Goal: Information Seeking & Learning: Find specific page/section

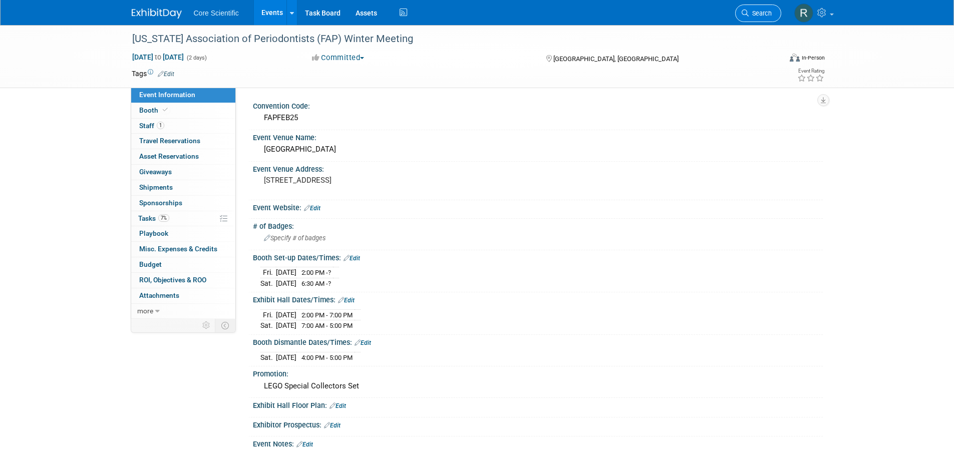
drag, startPoint x: 0, startPoint y: 0, endPoint x: 758, endPoint y: 19, distance: 758.4
click at [758, 19] on link "Search" at bounding box center [758, 14] width 46 height 18
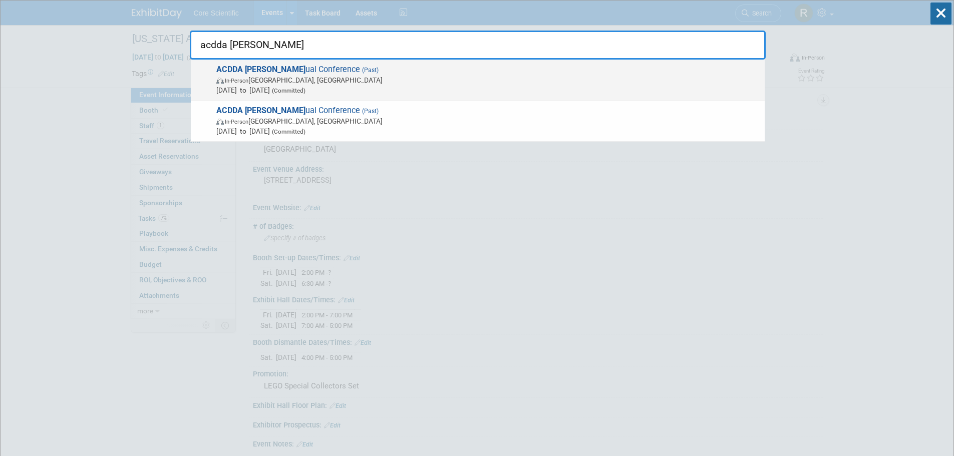
type input "acdda [PERSON_NAME]"
click at [269, 66] on span "ACDDA Ann ual Conference (Past) In-Person Boynton Beach, FL Apr 19, 2024 to Apr…" at bounding box center [486, 80] width 546 height 31
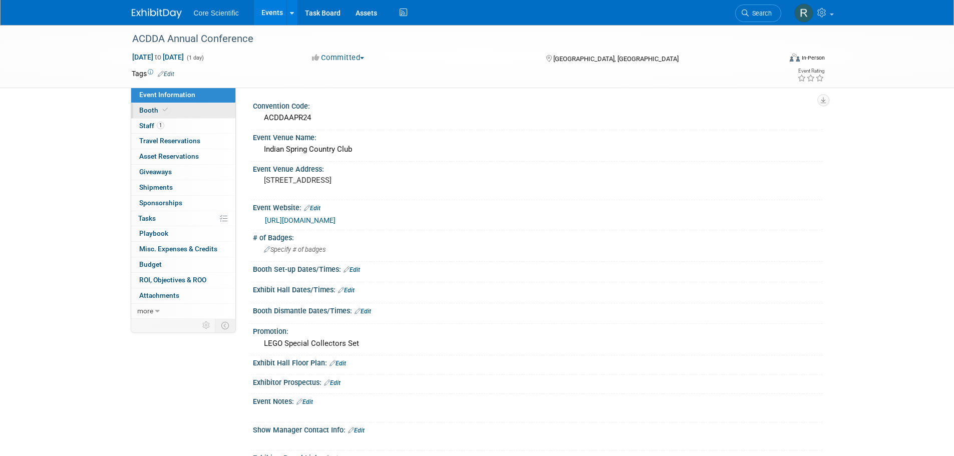
click at [179, 108] on link "Booth" at bounding box center [183, 110] width 104 height 15
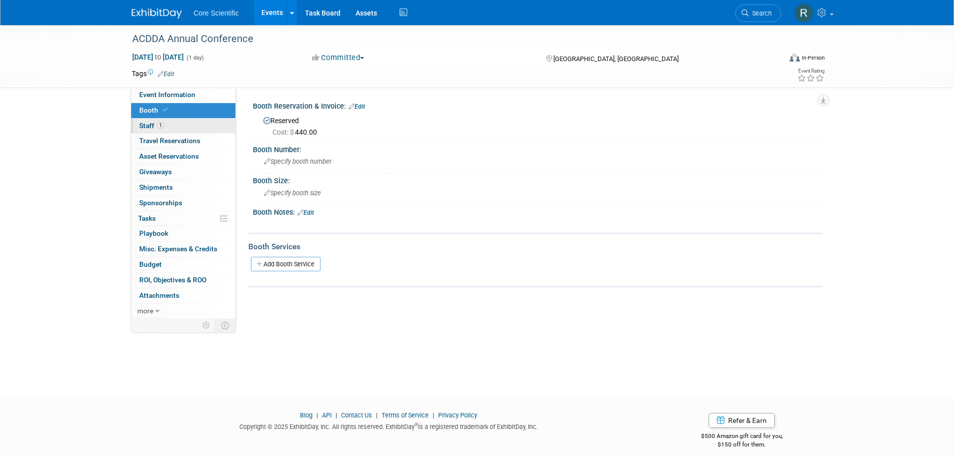
click at [177, 123] on link "1 Staff 1" at bounding box center [183, 126] width 104 height 15
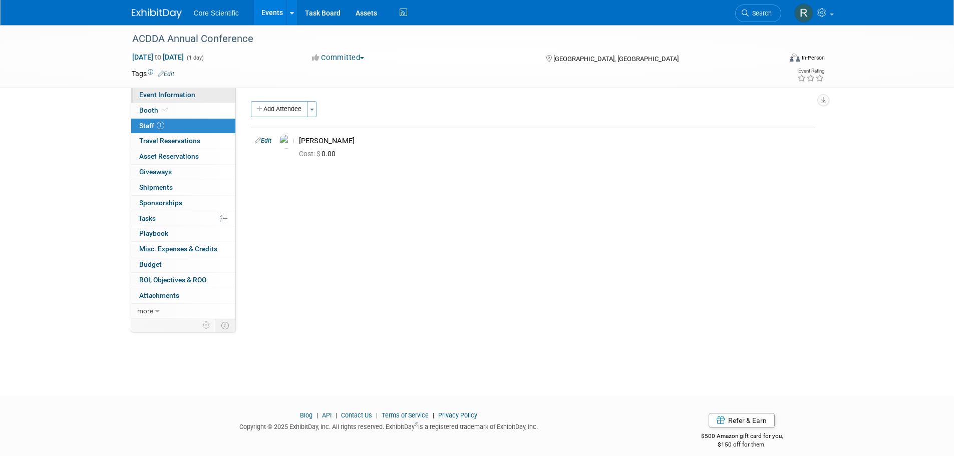
click at [173, 96] on span "Event Information" at bounding box center [167, 95] width 56 height 8
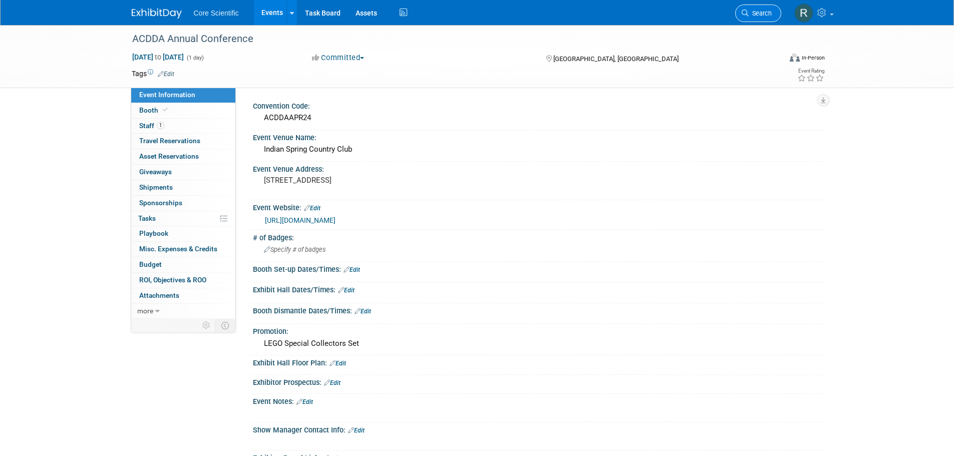
click at [766, 9] on link "Search" at bounding box center [758, 14] width 46 height 18
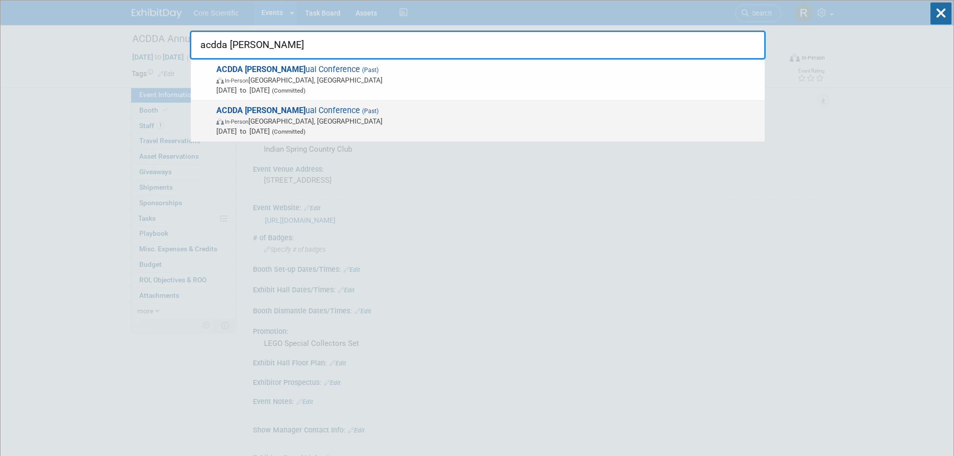
type input "acdda ann"
click at [457, 124] on span "In-Person Boynton Beach, FL" at bounding box center [487, 121] width 543 height 10
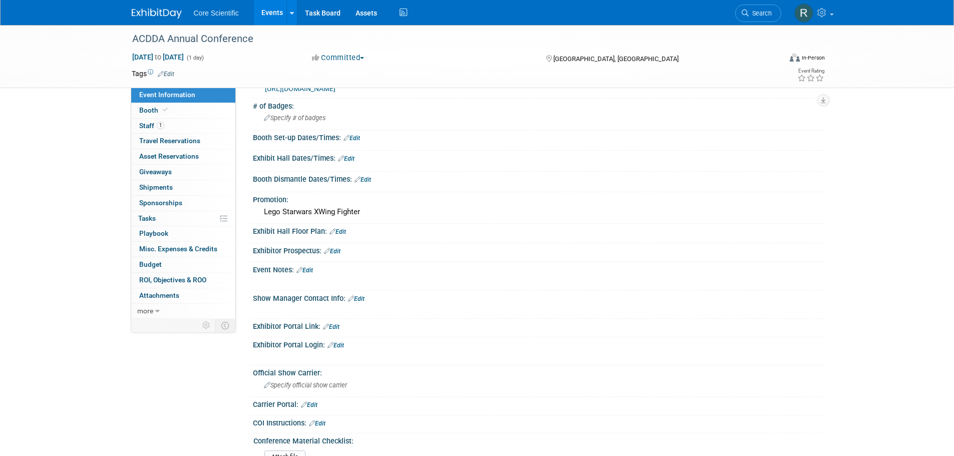
scroll to position [300, 0]
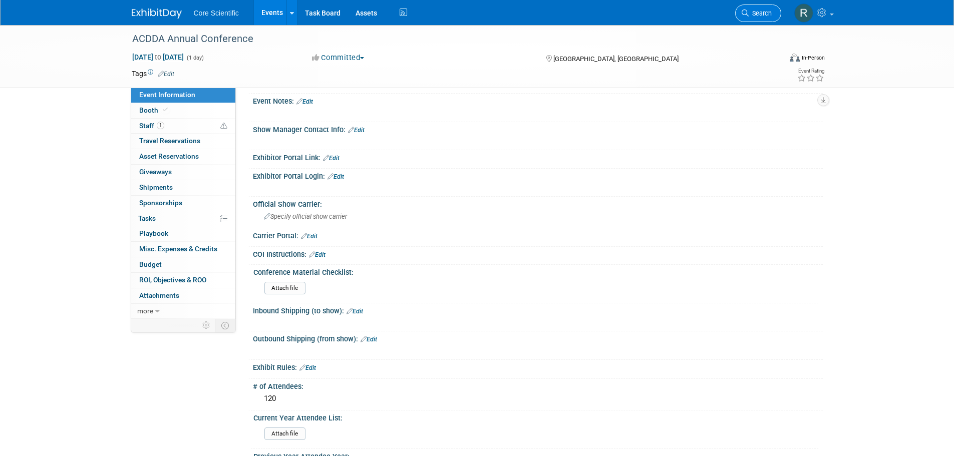
click at [759, 7] on link "Search" at bounding box center [758, 14] width 46 height 18
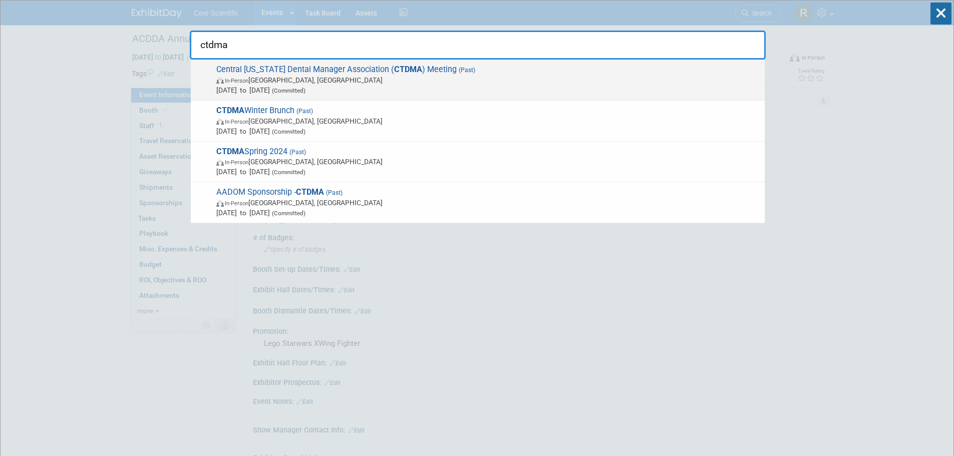
type input "ctdma"
click at [347, 79] on span "In-Person Round Rock, TX" at bounding box center [487, 80] width 543 height 10
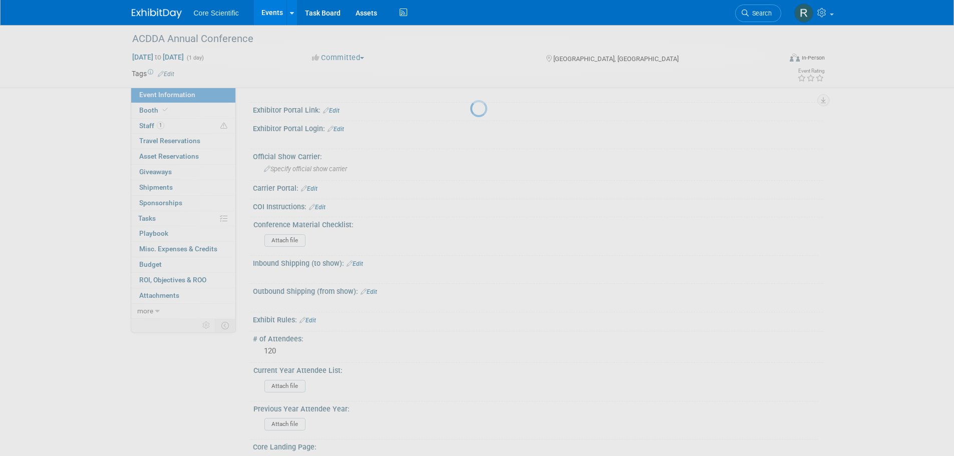
scroll to position [351, 0]
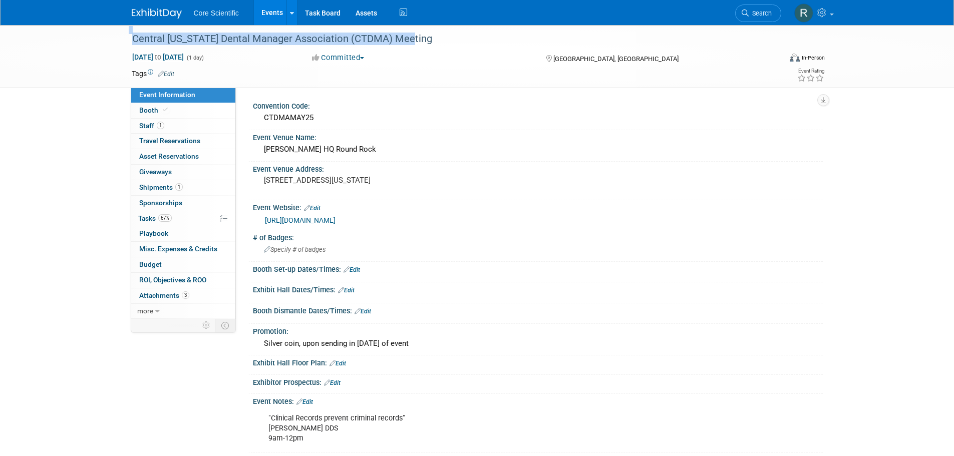
drag, startPoint x: 419, startPoint y: 38, endPoint x: 68, endPoint y: 50, distance: 351.3
click at [68, 50] on div "Central Texas Dental Manager Association (CTDMA) Meeting May 2, 2025 to May 2, …" at bounding box center [477, 56] width 954 height 63
copy div "Central Texas Dental Manager Association (CTDMA) Meeting"
click at [410, 36] on div "Central Texas Dental Manager Association (CTDMA) Meeting" at bounding box center [448, 39] width 638 height 18
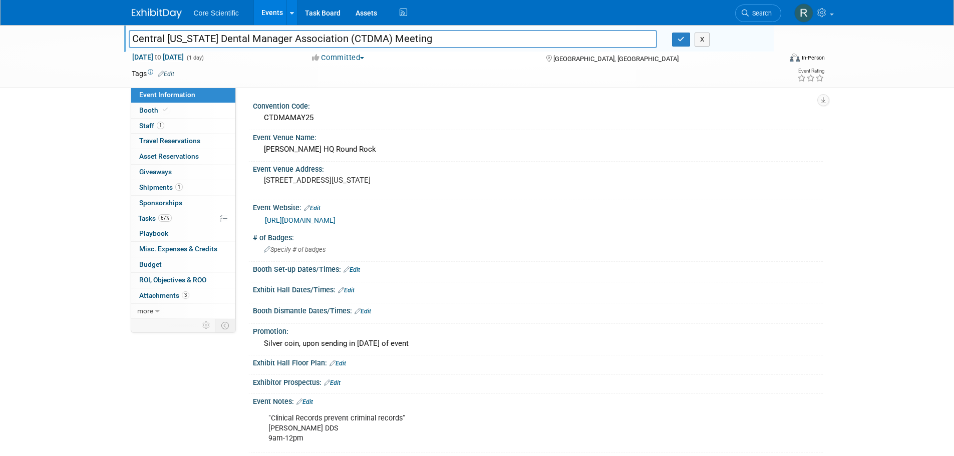
click at [410, 36] on input "Central Texas Dental Manager Association (CTDMA) Meeting" at bounding box center [393, 39] width 529 height 18
click at [410, 36] on input "Central [US_STATE] Dental Manager Association (CTDMA) Meeting" at bounding box center [393, 39] width 529 height 18
click at [674, 40] on button "button" at bounding box center [681, 40] width 18 height 14
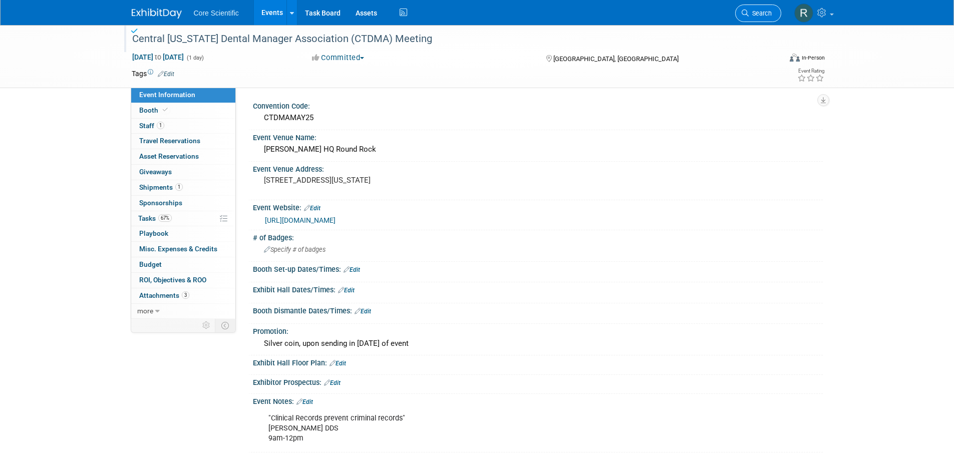
click at [760, 15] on span "Search" at bounding box center [760, 14] width 23 height 8
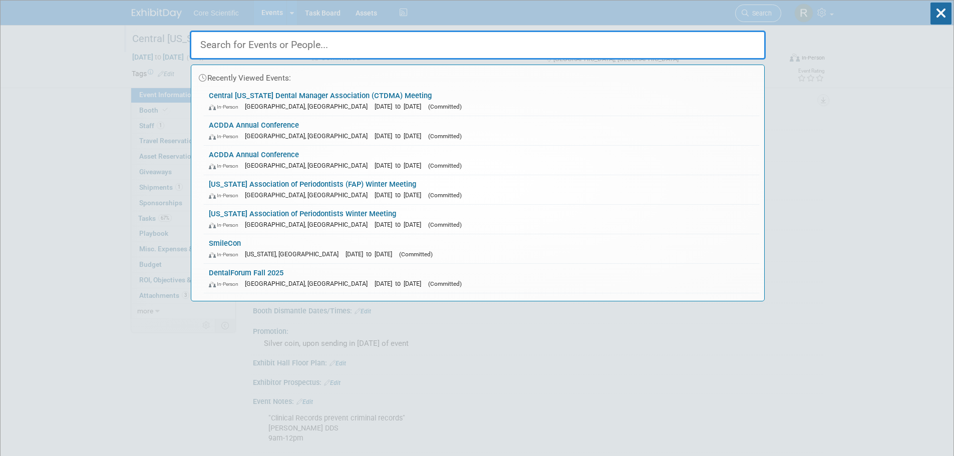
paste input "Central [US_STATE] Dental Manager Association (CTDMA) Meeting"
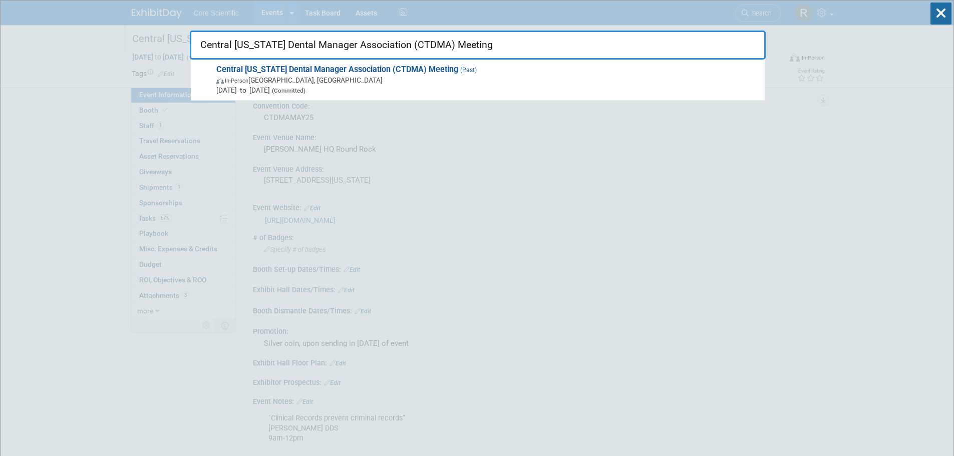
drag, startPoint x: 468, startPoint y: 42, endPoint x: 436, endPoint y: 40, distance: 32.1
click at [436, 40] on input "Central [US_STATE] Dental Manager Association (CTDMA) Meeting" at bounding box center [478, 45] width 576 height 29
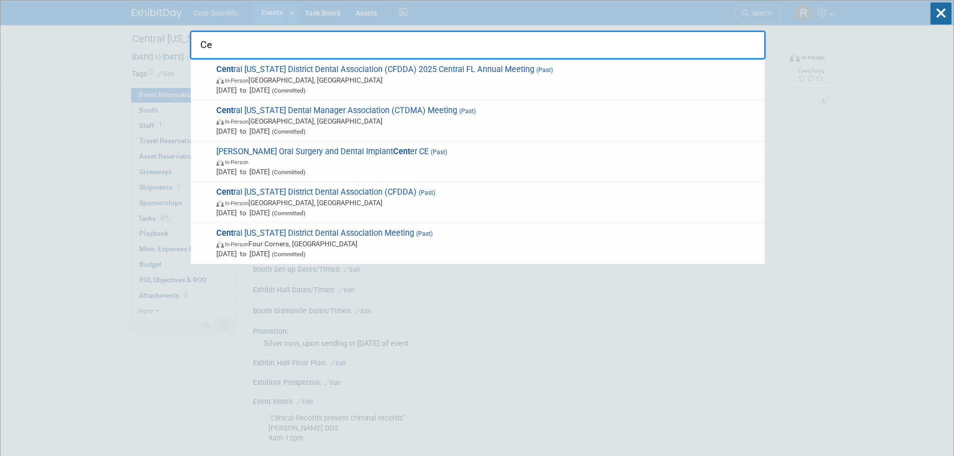
type input "C"
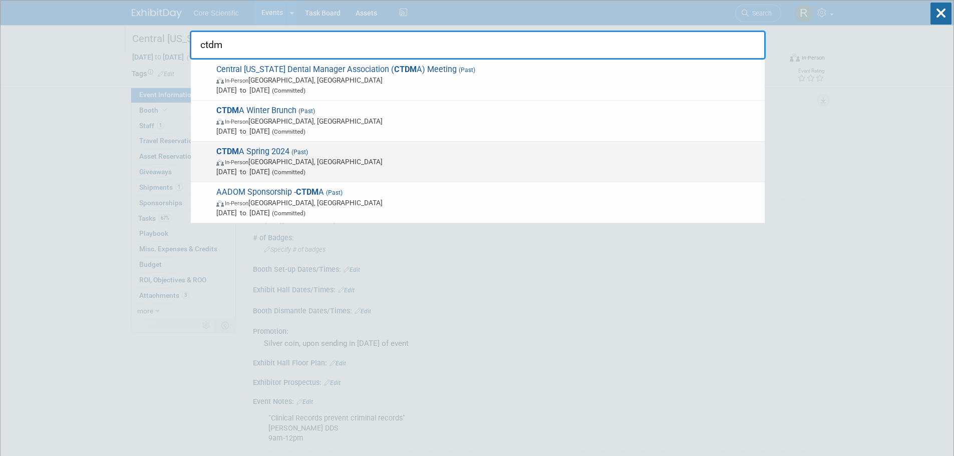
type input "ctdm"
click at [319, 163] on span "In-Person Austin, TX" at bounding box center [487, 162] width 543 height 10
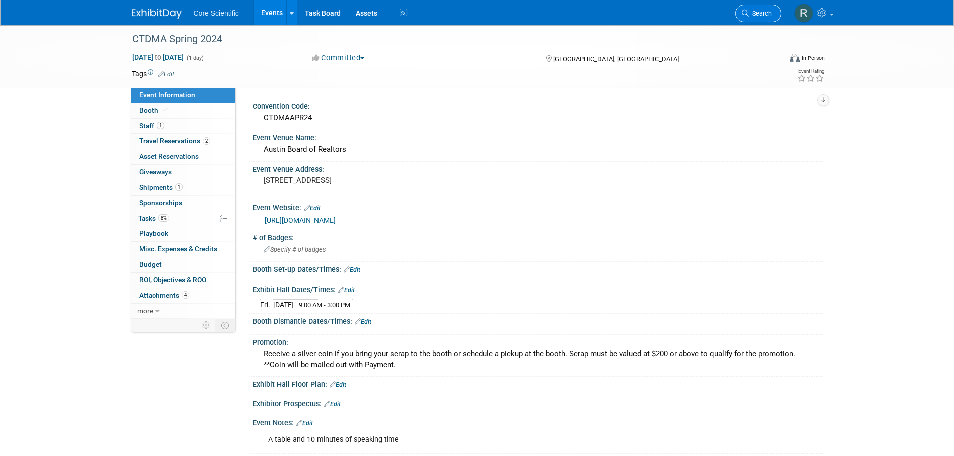
click at [758, 20] on link "Search" at bounding box center [758, 14] width 46 height 18
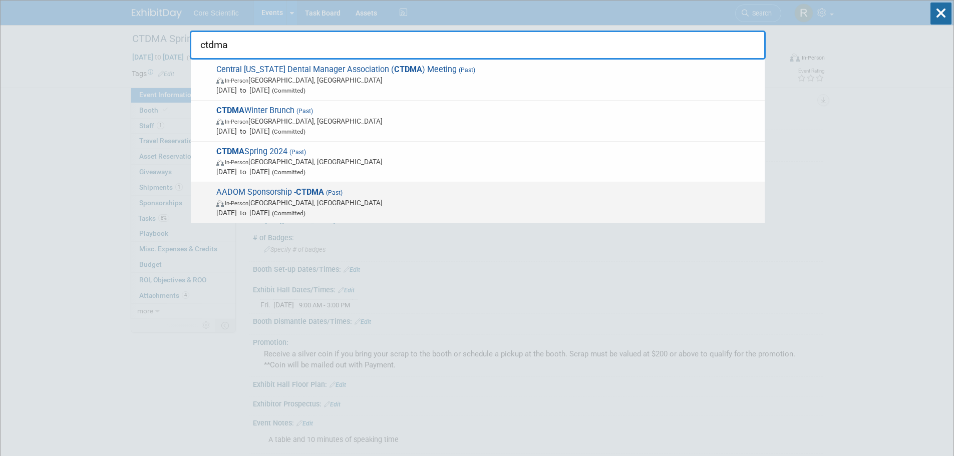
type input "ctdma"
click at [263, 209] on span "[DATE] to [DATE] (Committed)" at bounding box center [487, 213] width 543 height 10
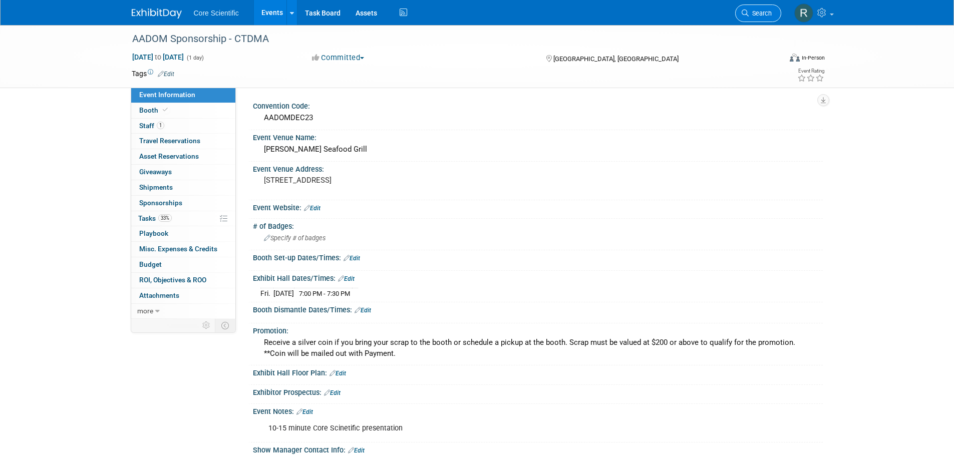
click at [757, 15] on span "Search" at bounding box center [760, 14] width 23 height 8
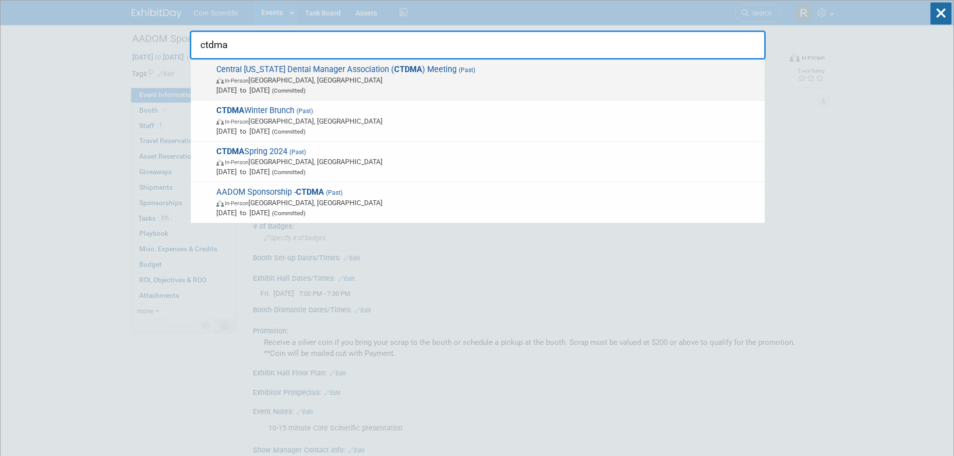
type input "ctdma"
click at [612, 88] on span "May 2, 2025 to May 2, 2025 (Committed)" at bounding box center [487, 90] width 543 height 10
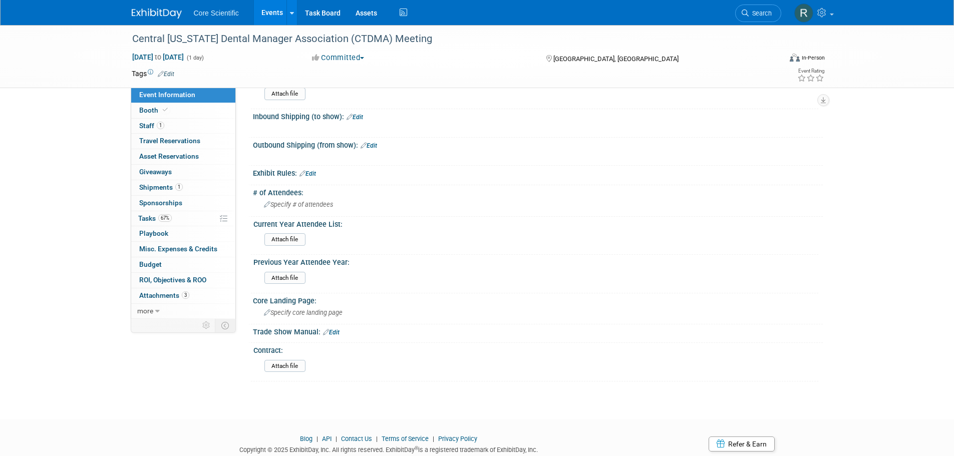
scroll to position [558, 0]
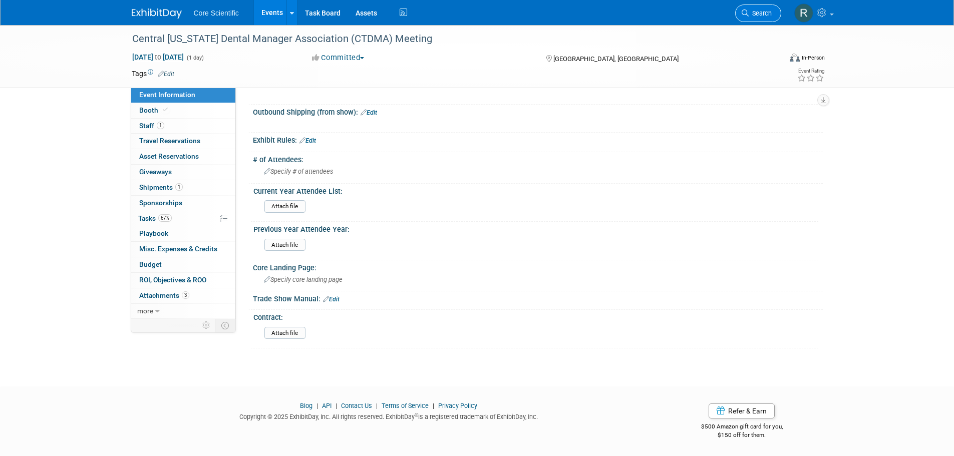
click at [755, 13] on span "Search" at bounding box center [760, 14] width 23 height 8
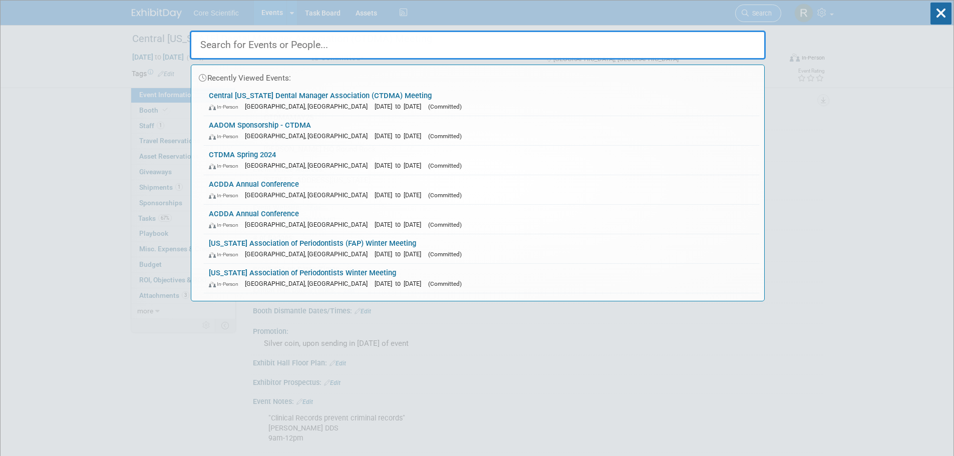
paste input "Central Florida District Dental Association Meeting"
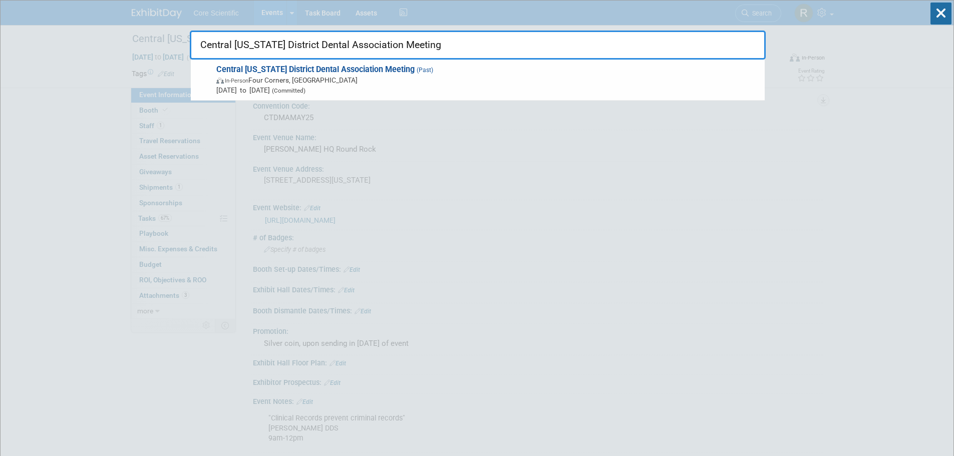
drag, startPoint x: 437, startPoint y: 45, endPoint x: 58, endPoint y: 1, distance: 381.7
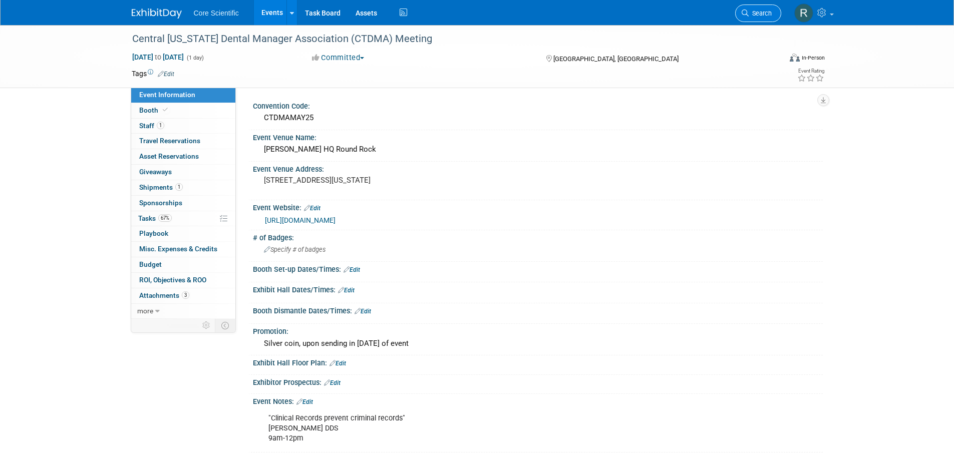
click at [745, 6] on link "Search" at bounding box center [758, 14] width 46 height 18
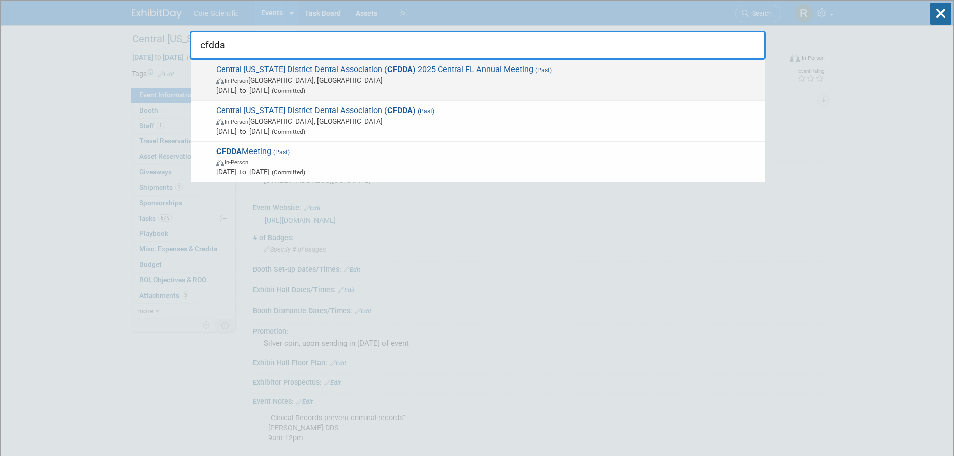
type input "cfdda"
click at [387, 83] on span "In-Person Palm Coast, FL" at bounding box center [487, 80] width 543 height 10
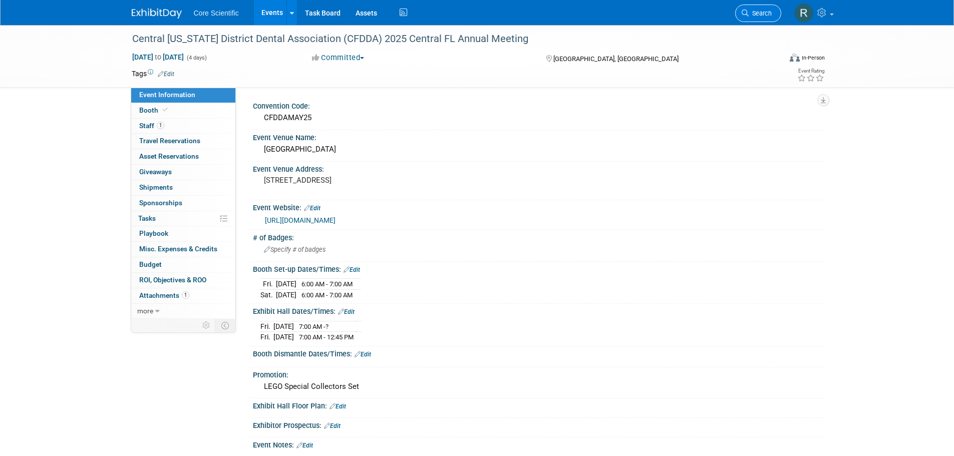
click at [744, 16] on icon at bounding box center [745, 13] width 7 height 7
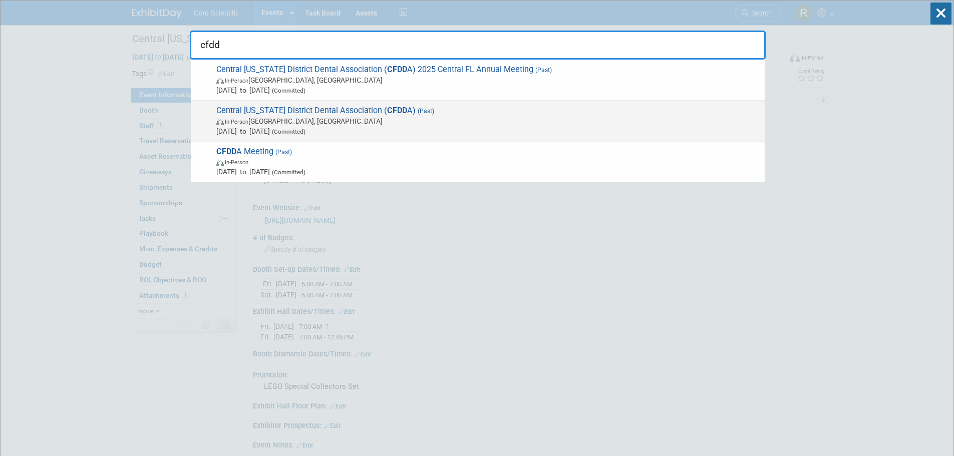
type input "cfdd"
click at [376, 128] on span "May 3, 2024 to May 4, 2024 (Committed)" at bounding box center [487, 131] width 543 height 10
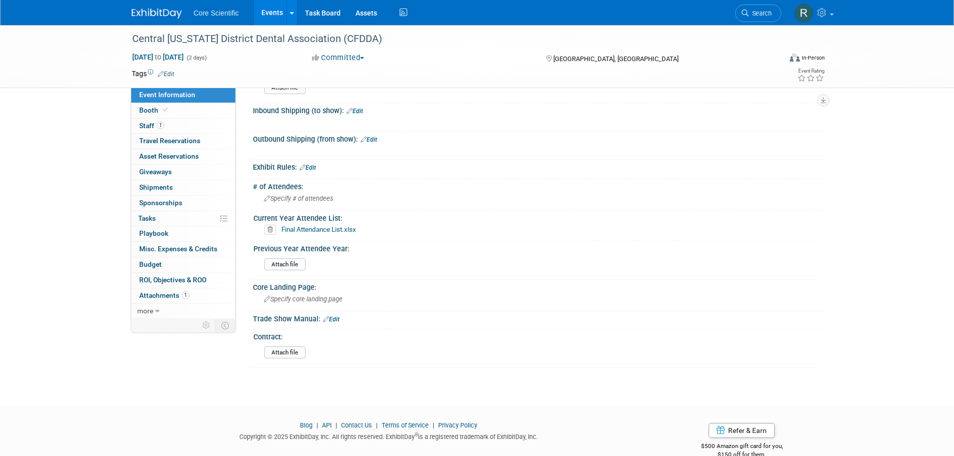
scroll to position [691, 0]
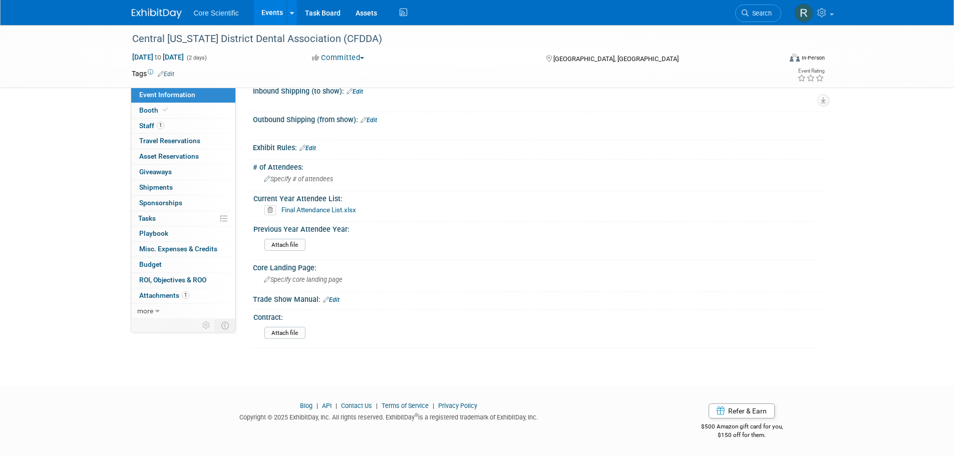
click at [318, 209] on link "Final Attendance List.xlsx" at bounding box center [318, 210] width 75 height 8
click at [766, 15] on span "Search" at bounding box center [760, 14] width 23 height 8
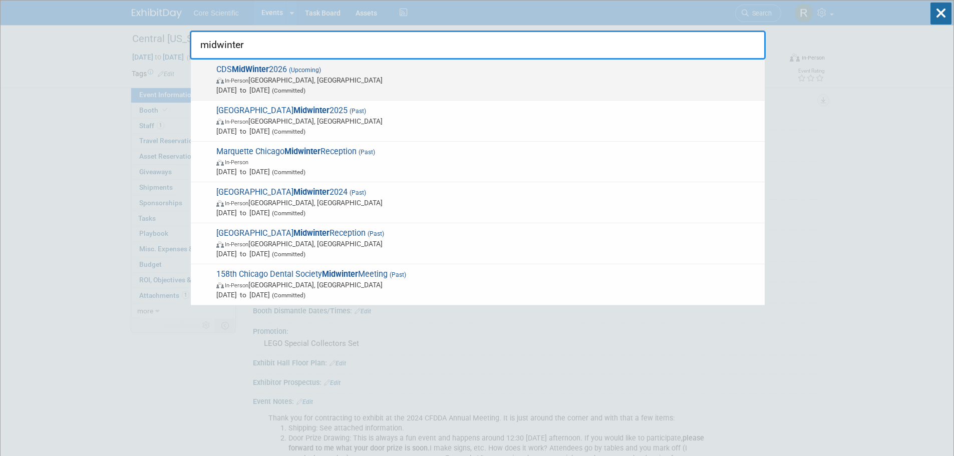
type input "midwinter"
click at [256, 76] on span "In-Person [GEOGRAPHIC_DATA], [GEOGRAPHIC_DATA]" at bounding box center [487, 80] width 543 height 10
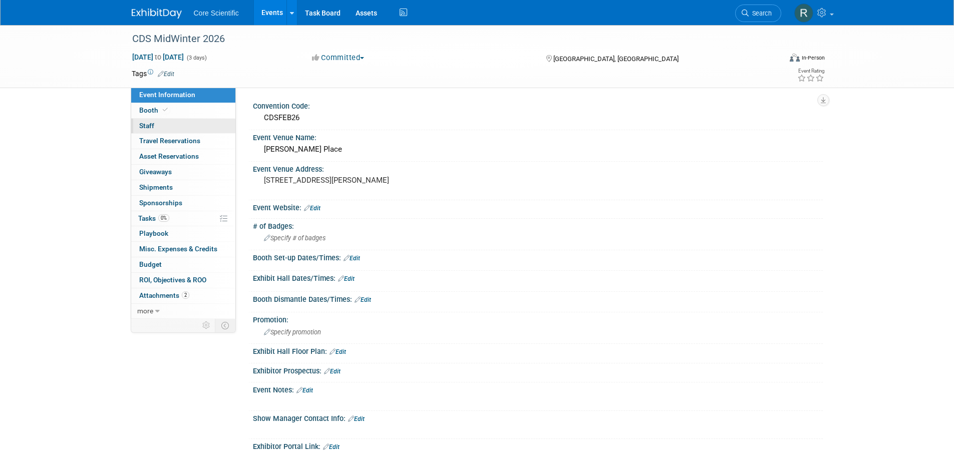
click at [201, 119] on link "0 Staff 0" at bounding box center [183, 126] width 104 height 15
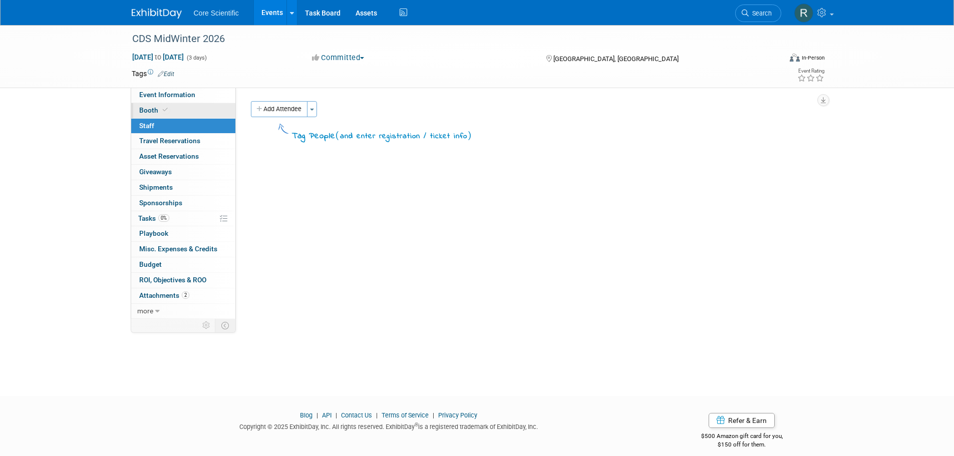
click at [201, 114] on link "Booth" at bounding box center [183, 110] width 104 height 15
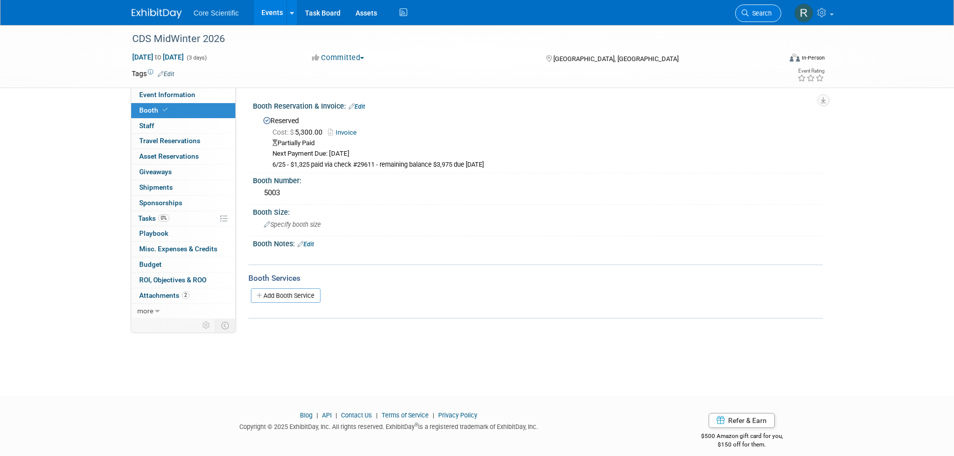
click at [771, 13] on span "Search" at bounding box center [760, 14] width 23 height 8
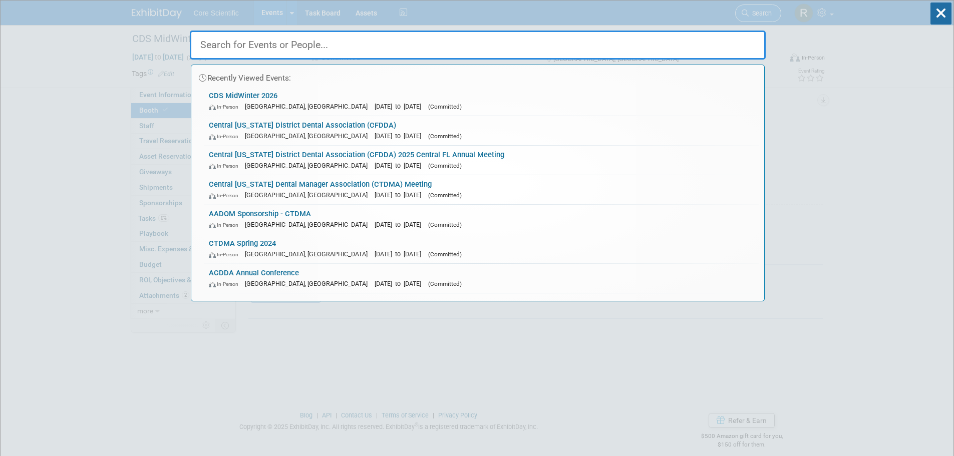
paste input "[US_STATE] Funeral Directors Association's Annual Convention"
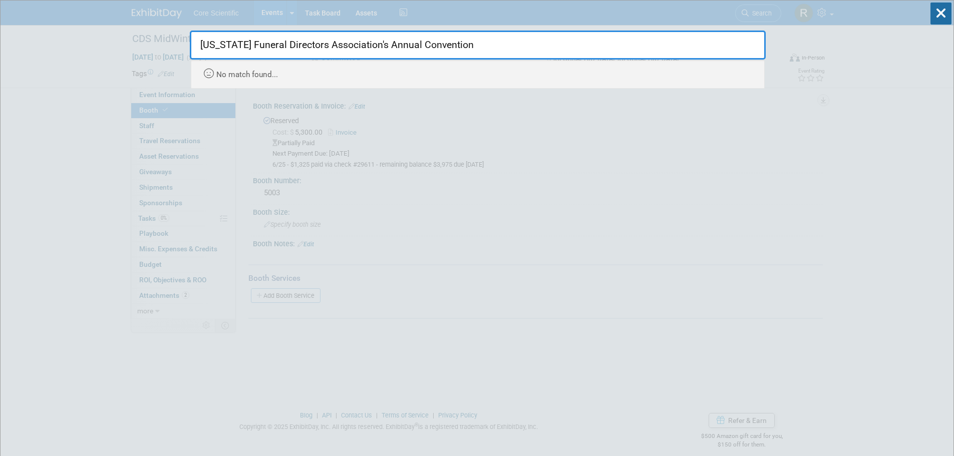
drag, startPoint x: 455, startPoint y: 36, endPoint x: 361, endPoint y: 37, distance: 93.6
click at [361, 37] on input "[US_STATE] Funeral Directors Association's Annual Convention" at bounding box center [478, 45] width 576 height 29
type input "[US_STATE] Funeral Directors Association's"
drag, startPoint x: 368, startPoint y: 44, endPoint x: 109, endPoint y: 22, distance: 259.9
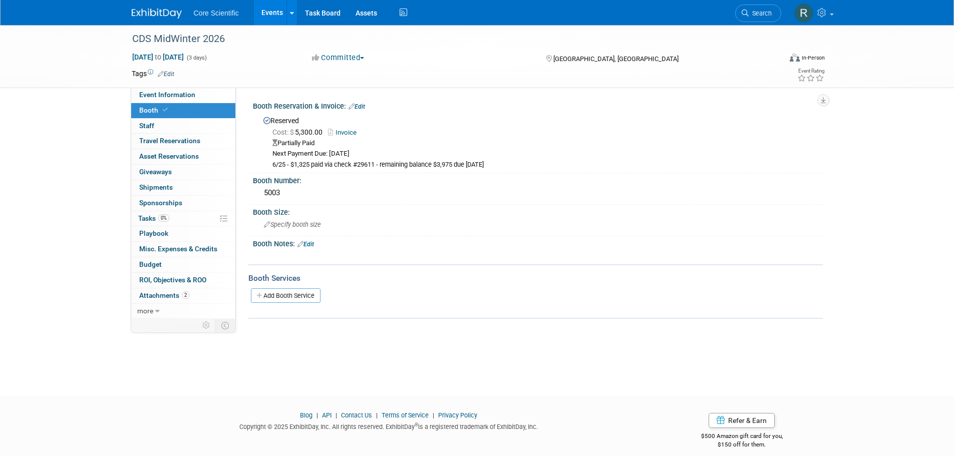
click at [758, 3] on li "Search" at bounding box center [758, 12] width 46 height 25
click at [757, 6] on link "Search" at bounding box center [758, 14] width 46 height 18
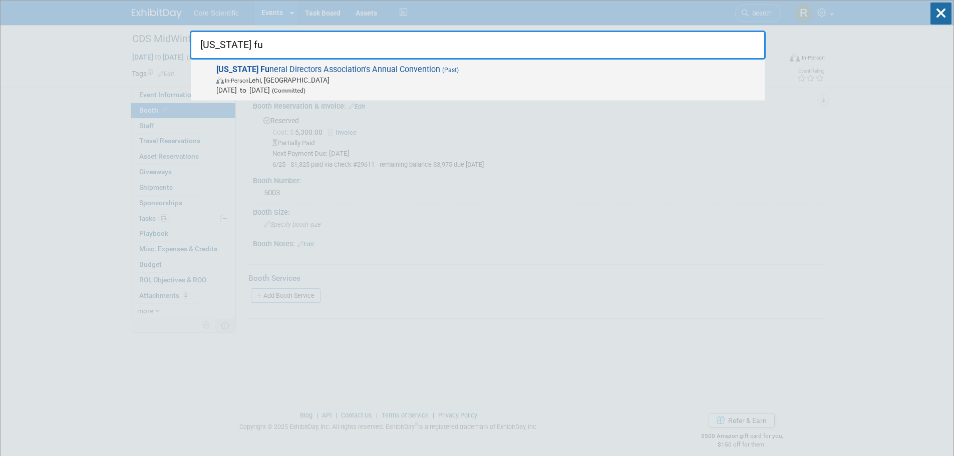
type input "utah fu"
click at [310, 75] on span "In-Person Lehi, UT" at bounding box center [487, 80] width 543 height 10
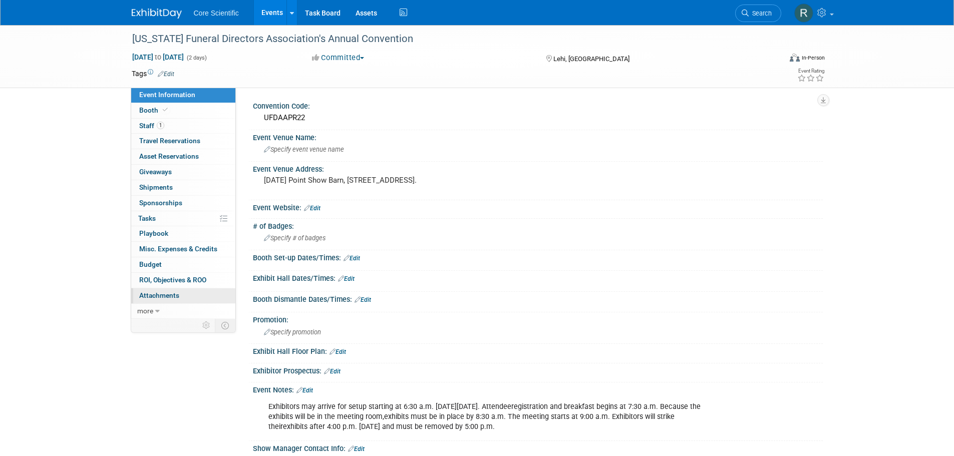
click at [183, 295] on link "0 Attachments 0" at bounding box center [183, 295] width 104 height 15
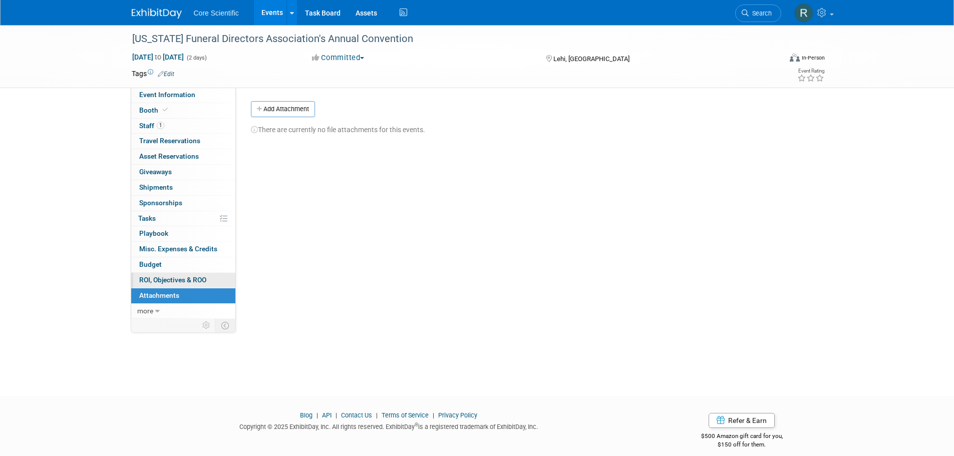
click at [186, 278] on span "ROI, Objectives & ROO 0" at bounding box center [172, 280] width 67 height 8
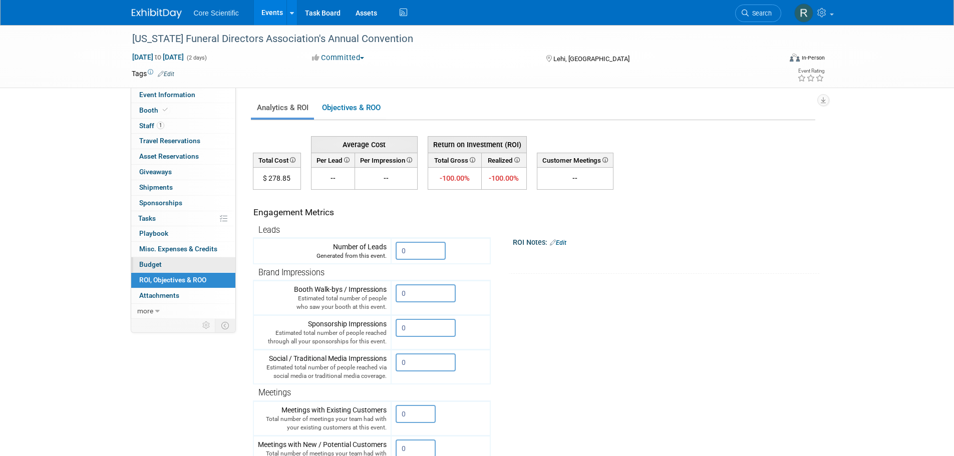
click at [183, 264] on link "Budget" at bounding box center [183, 264] width 104 height 15
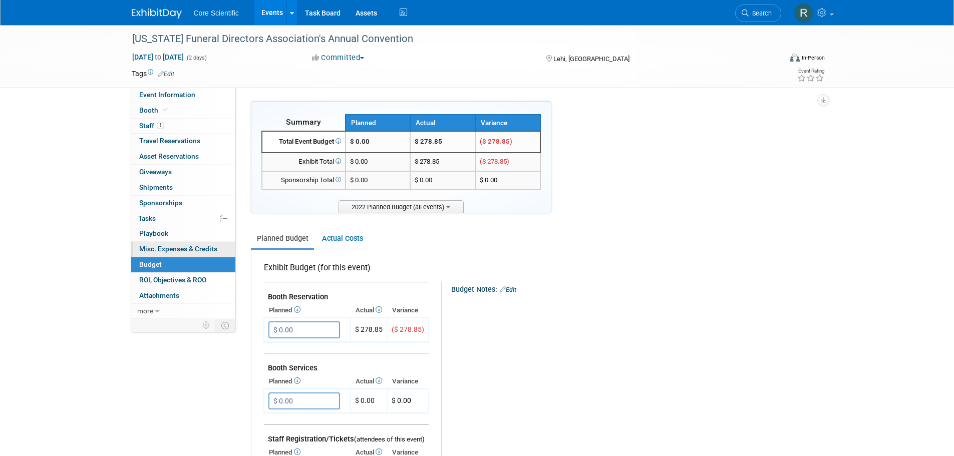
click at [183, 245] on span "Misc. Expenses & Credits 0" at bounding box center [178, 249] width 78 height 8
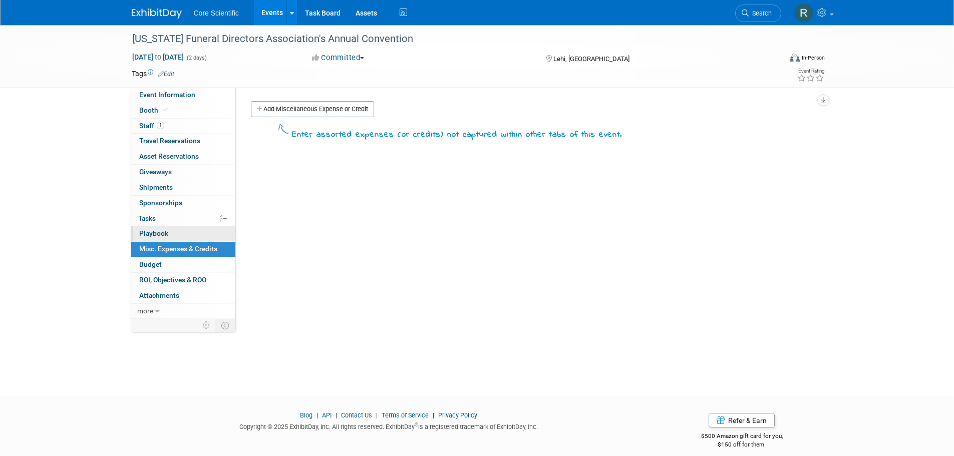
click at [177, 230] on link "0 Playbook 0" at bounding box center [183, 233] width 104 height 15
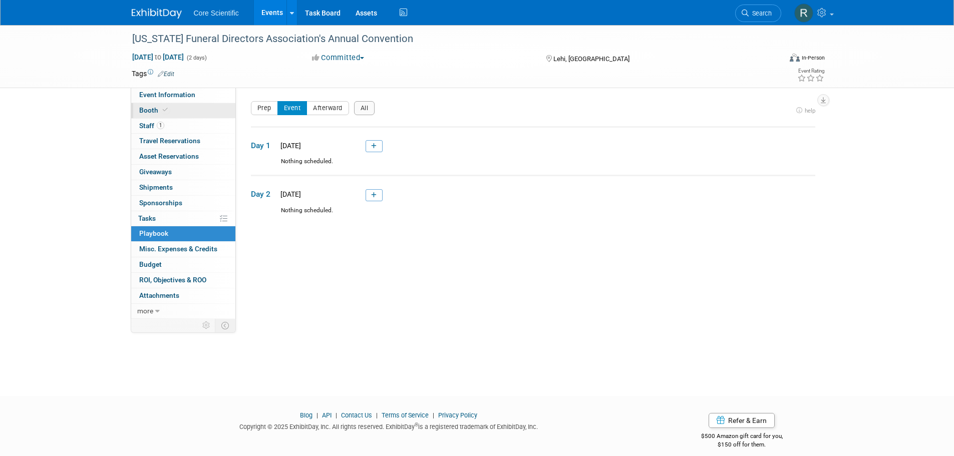
click at [175, 117] on link "Booth" at bounding box center [183, 110] width 104 height 15
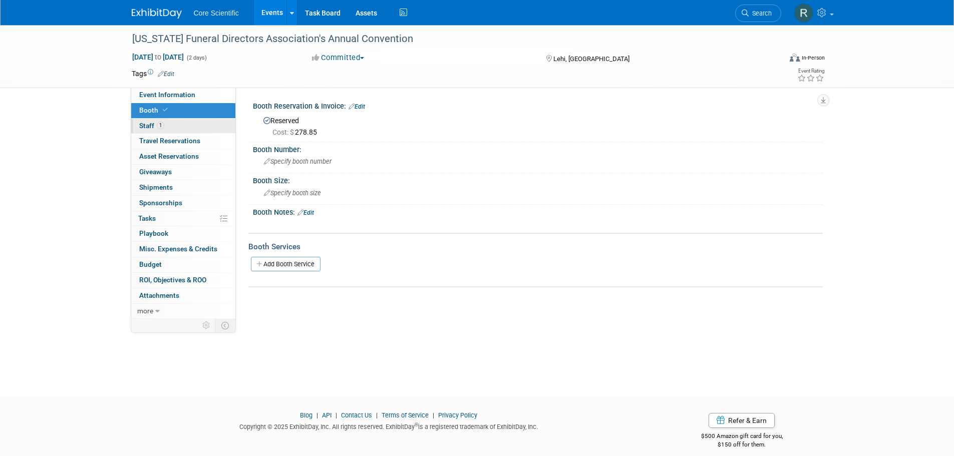
click at [175, 126] on link "1 Staff 1" at bounding box center [183, 126] width 104 height 15
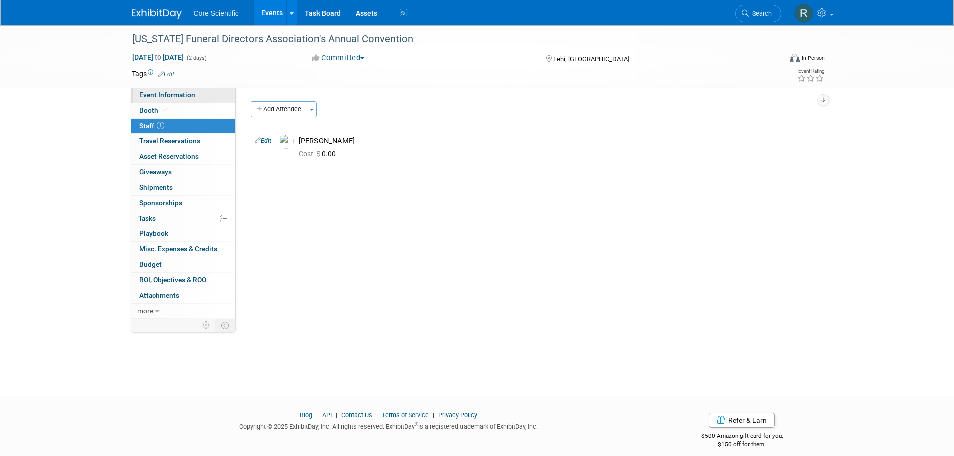
click at [174, 97] on span "Event Information" at bounding box center [167, 95] width 56 height 8
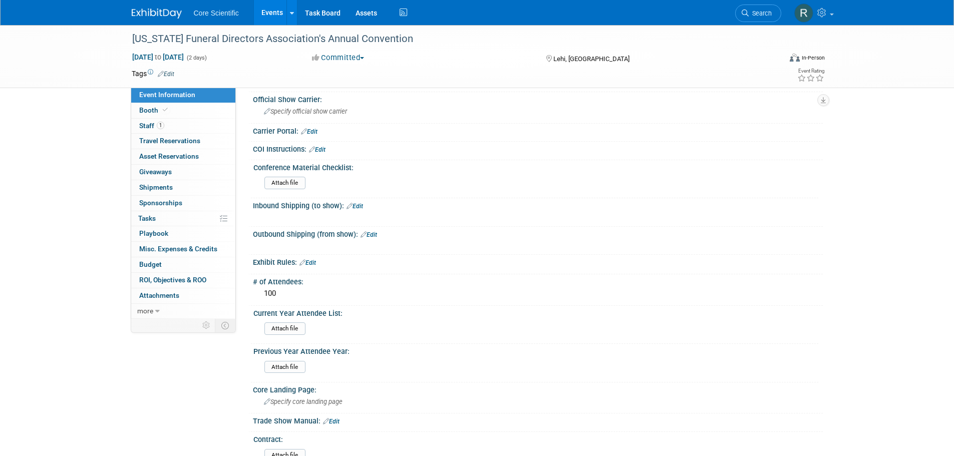
scroll to position [451, 0]
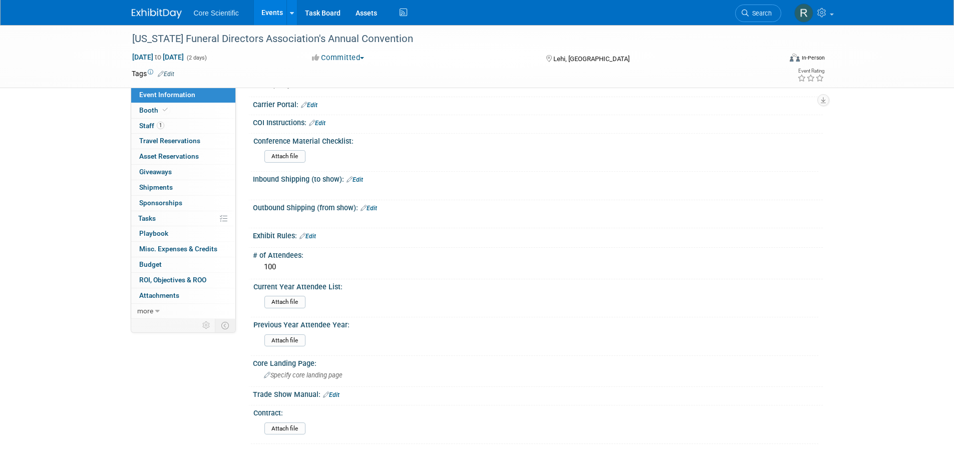
click at [770, 13] on span "Search" at bounding box center [760, 14] width 23 height 8
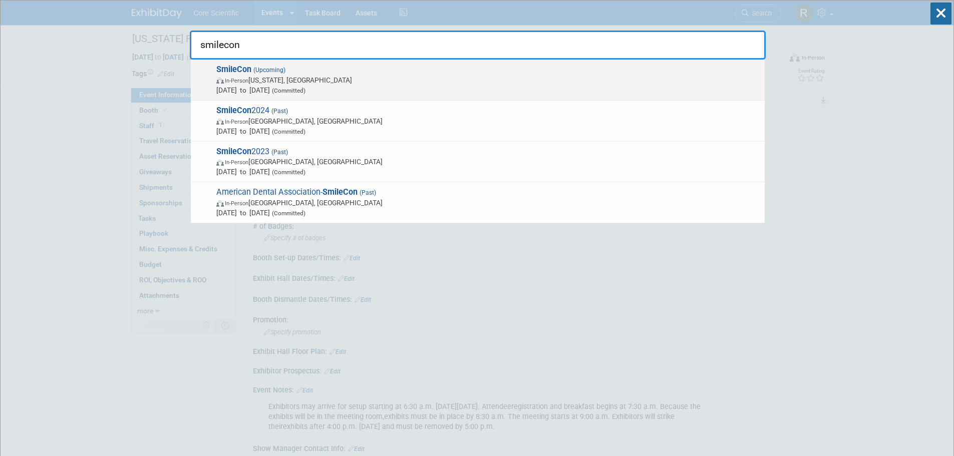
type input "smilecon"
click at [444, 80] on span "In-Person Washington, DC" at bounding box center [487, 80] width 543 height 10
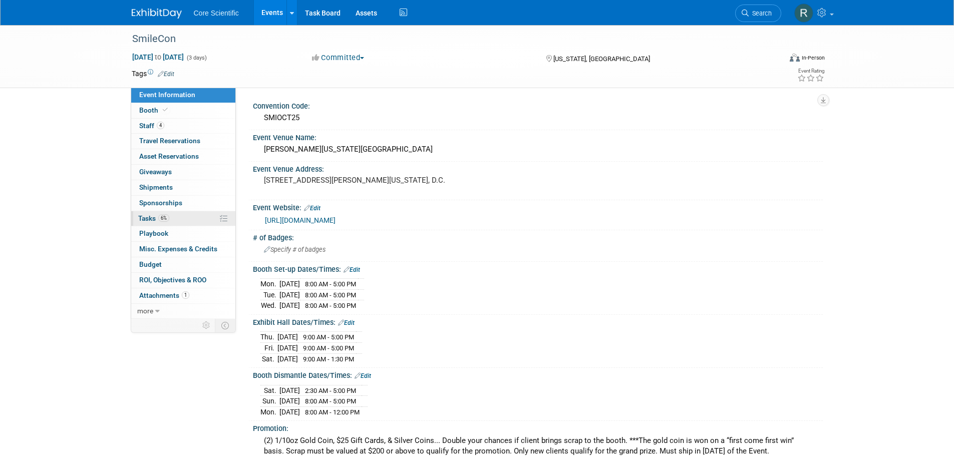
click at [169, 216] on span "6%" at bounding box center [163, 218] width 11 height 8
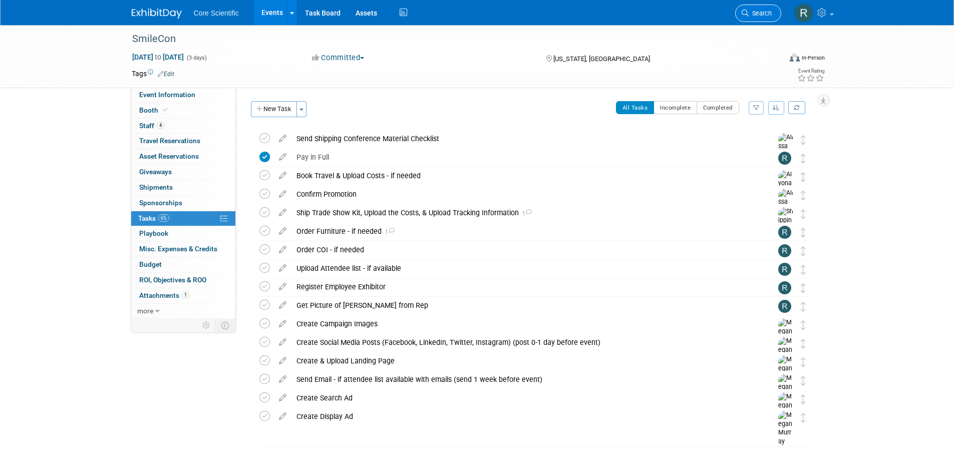
click at [753, 8] on link "Search" at bounding box center [758, 14] width 46 height 18
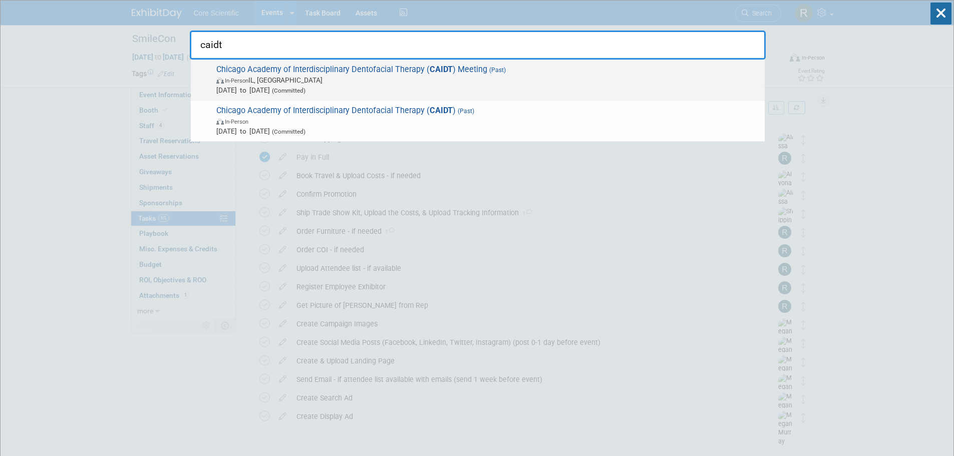
type input "caidt"
click at [289, 65] on span "Chicago Academy of Interdisciplinary Dentofacial Therapy ( CAIDT ) Meeting (Pas…" at bounding box center [486, 80] width 546 height 31
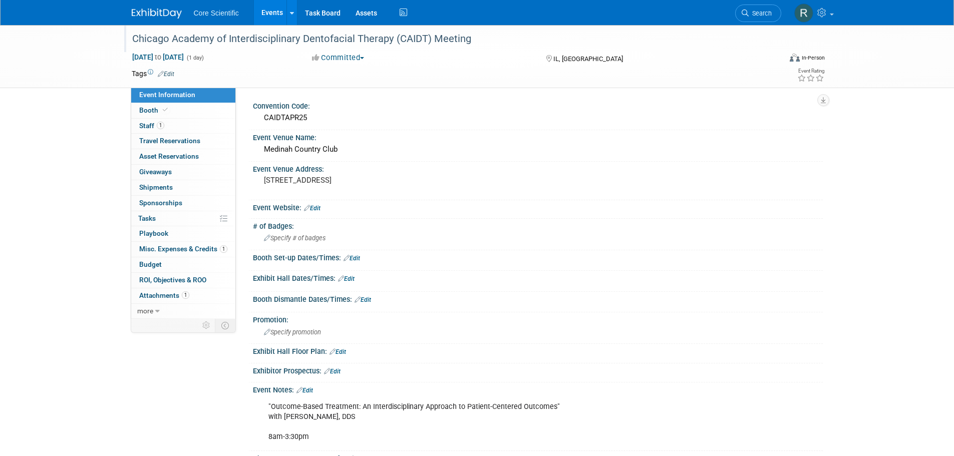
click at [288, 37] on div "Chicago Academy of Interdisciplinary Dentofacial Therapy (CAIDT) Meeting" at bounding box center [448, 39] width 638 height 18
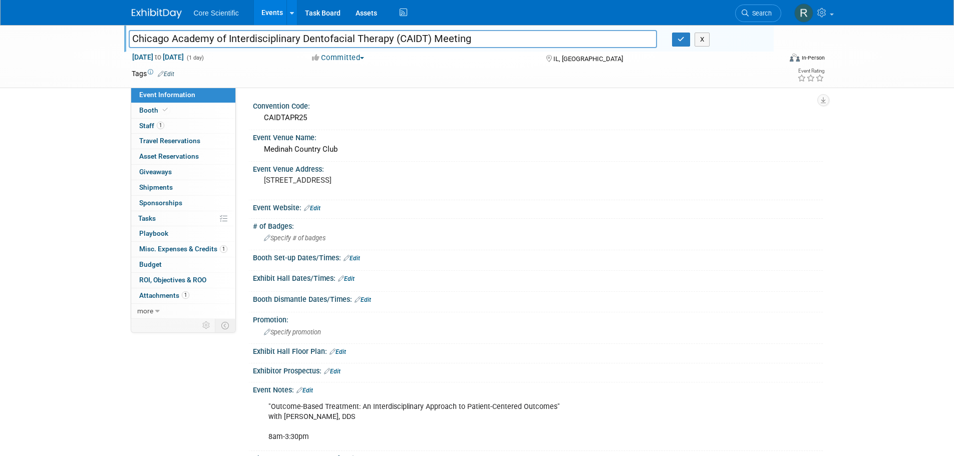
click at [288, 37] on input "Chicago Academy of Interdisciplinary Dentofacial Therapy (CAIDT) Meeting" at bounding box center [393, 39] width 529 height 18
click at [679, 45] on button "button" at bounding box center [681, 40] width 18 height 14
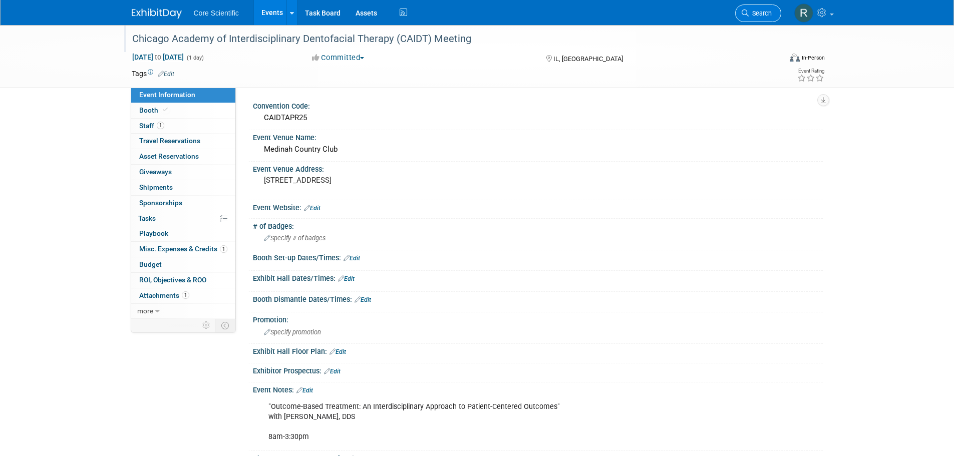
click at [759, 7] on link "Search" at bounding box center [758, 14] width 46 height 18
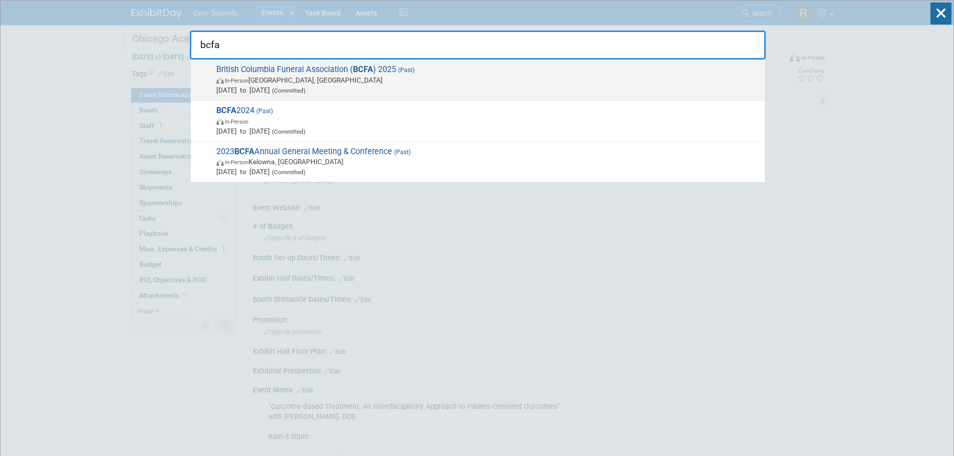
type input "bcfa"
click at [273, 65] on span "British Columbia Funeral Association ( BCFA ) 2025 (Past) In-Person Vancouver, …" at bounding box center [486, 80] width 546 height 31
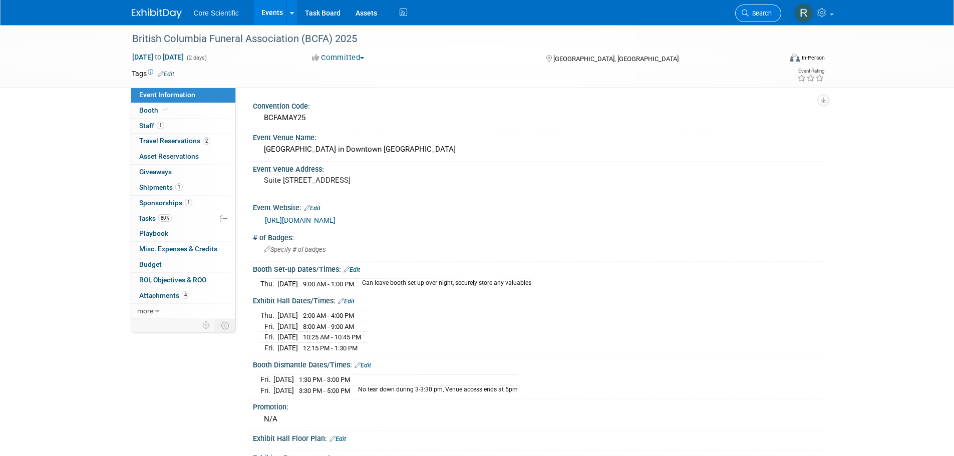
click at [760, 10] on span "Search" at bounding box center [760, 14] width 23 height 8
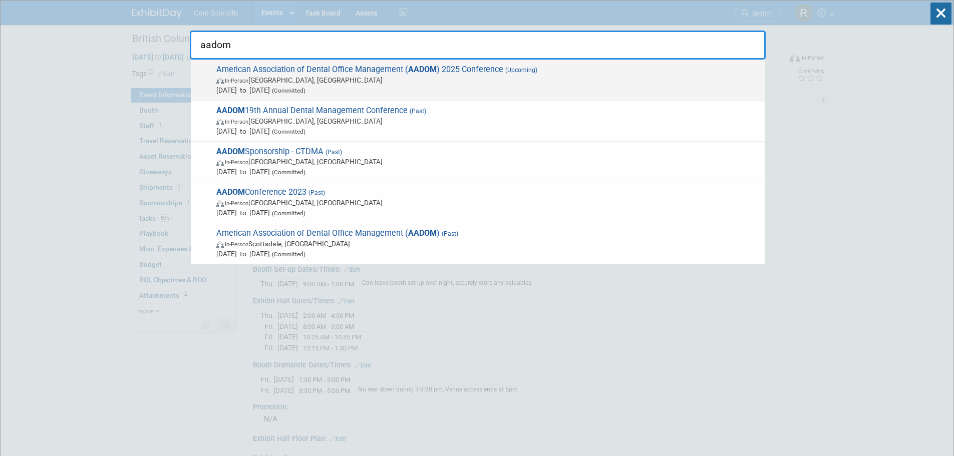
type input "aadom"
click at [302, 79] on span "In-Person Round Rock, TX" at bounding box center [487, 80] width 543 height 10
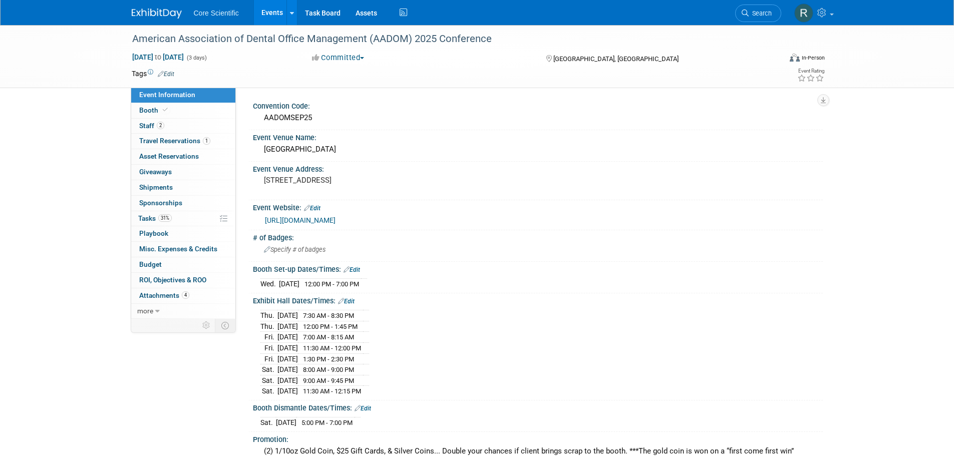
click at [336, 219] on link "[URL][DOMAIN_NAME]" at bounding box center [300, 220] width 71 height 8
click at [756, 11] on span "Search" at bounding box center [760, 14] width 23 height 8
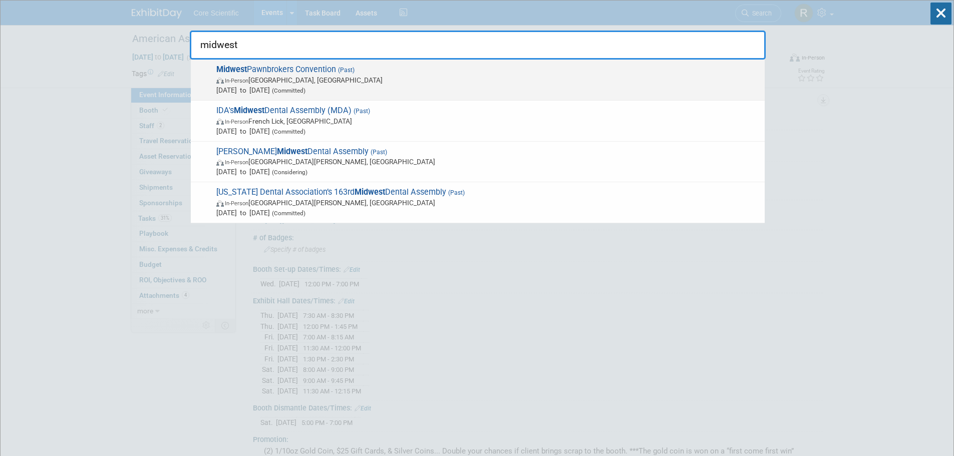
type input "midwest"
click at [264, 81] on span "In-Person [GEOGRAPHIC_DATA], [GEOGRAPHIC_DATA]" at bounding box center [487, 80] width 543 height 10
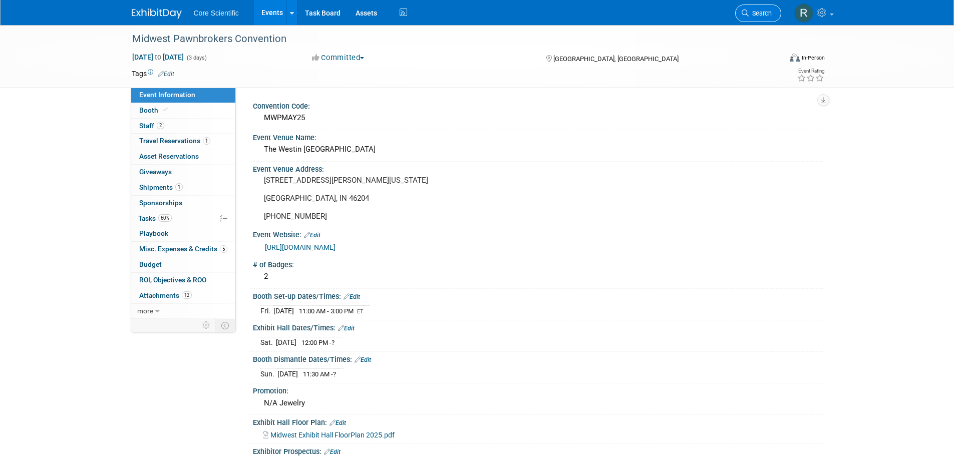
click at [763, 20] on link "Search" at bounding box center [758, 14] width 46 height 18
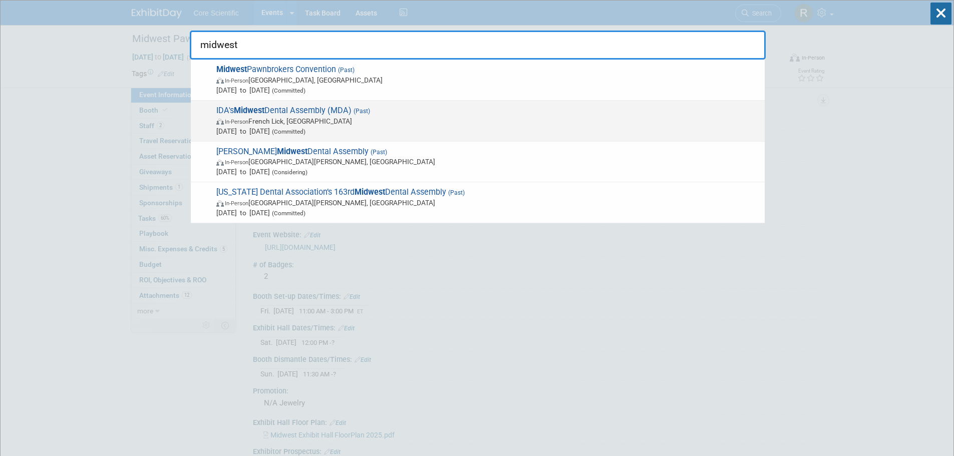
type input "midwest"
click at [268, 122] on span "In-Person French Lick, [GEOGRAPHIC_DATA]" at bounding box center [487, 121] width 543 height 10
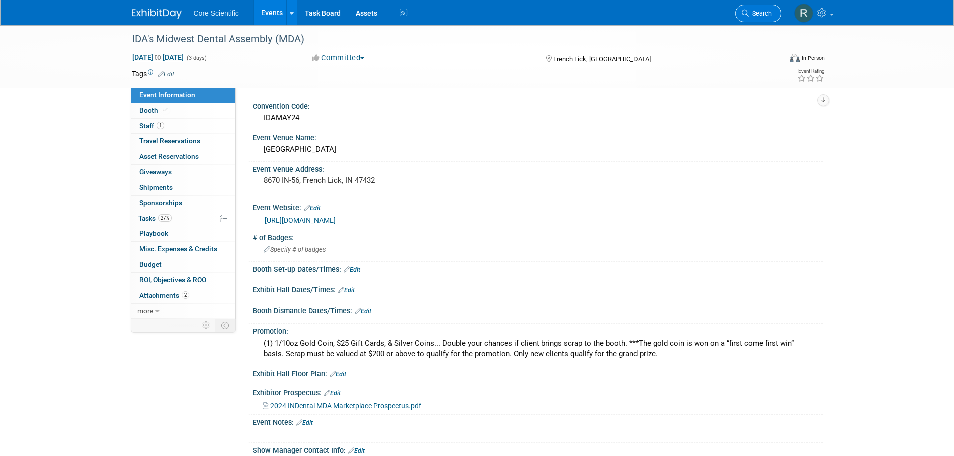
click at [761, 16] on span "Search" at bounding box center [760, 14] width 23 height 8
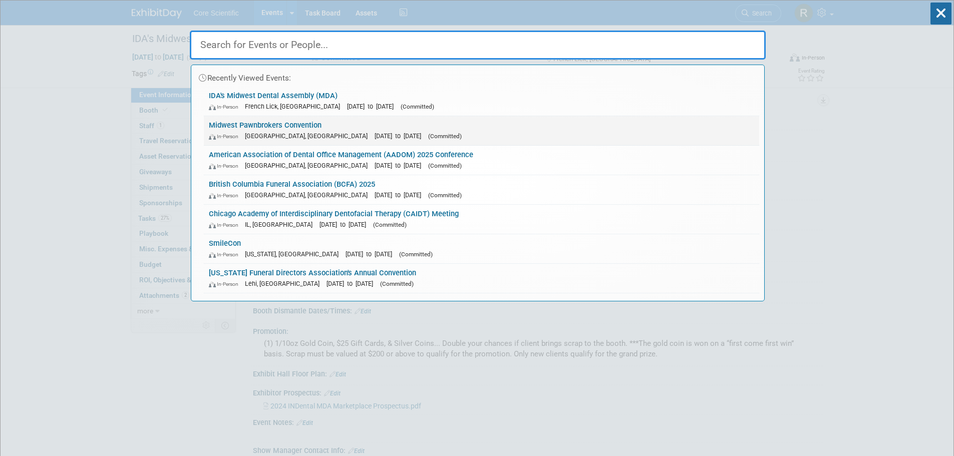
click at [386, 132] on div "In-Person Indianapolis, IN May 16, 2025 to May 18, 2025 (Committed)" at bounding box center [481, 136] width 545 height 11
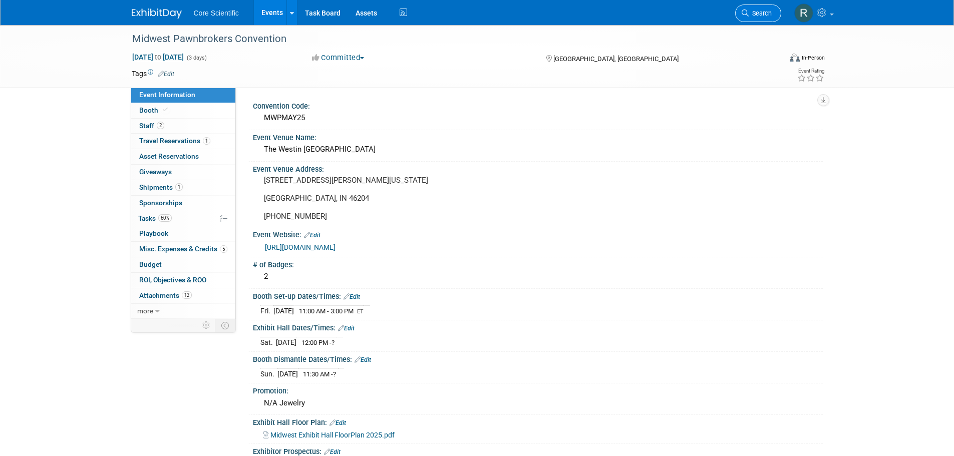
click at [764, 8] on link "Search" at bounding box center [758, 14] width 46 height 18
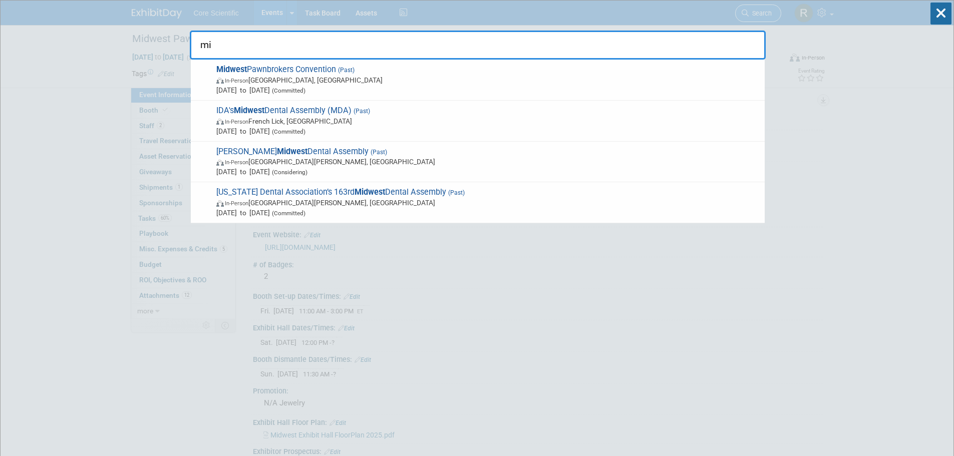
type input "m"
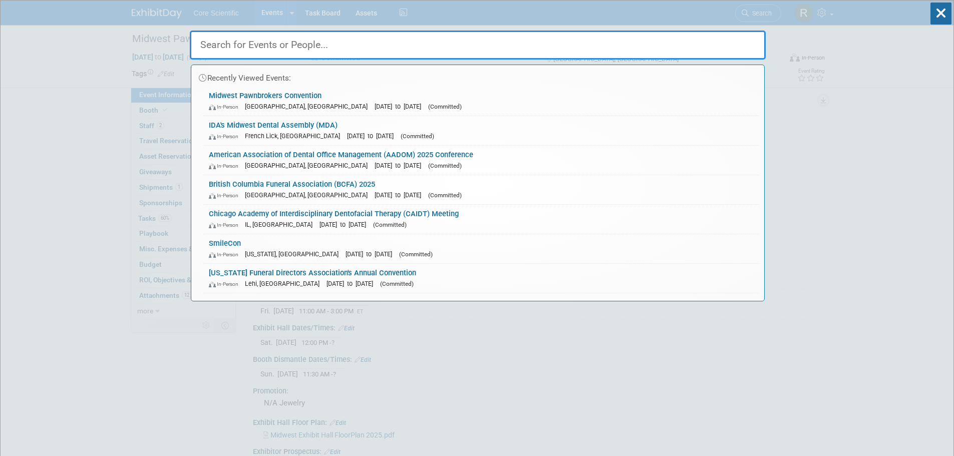
click at [308, 55] on input "text" at bounding box center [478, 45] width 576 height 29
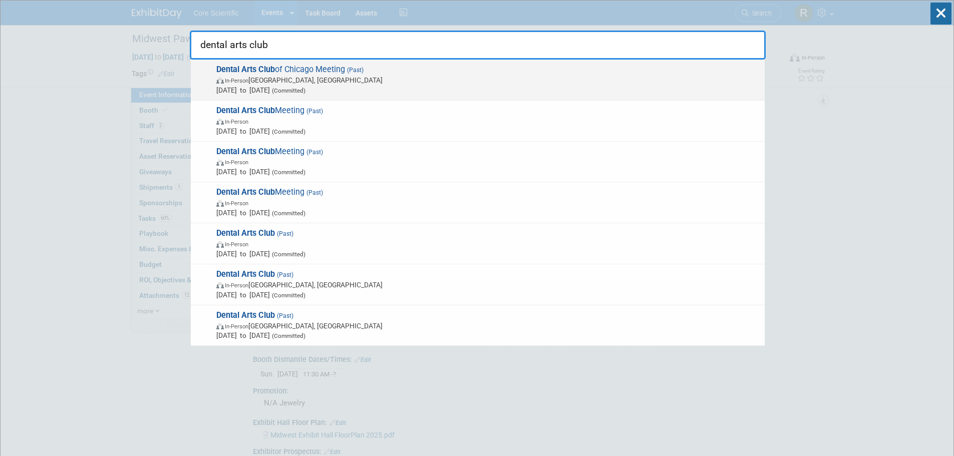
type input "dental arts club"
click at [305, 78] on span "In-Person Westchester, IL" at bounding box center [487, 80] width 543 height 10
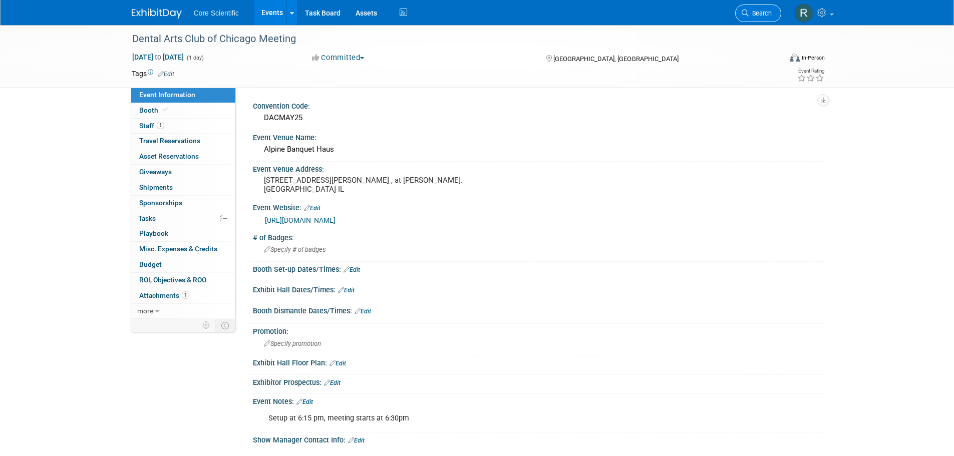
click at [766, 13] on span "Search" at bounding box center [760, 14] width 23 height 8
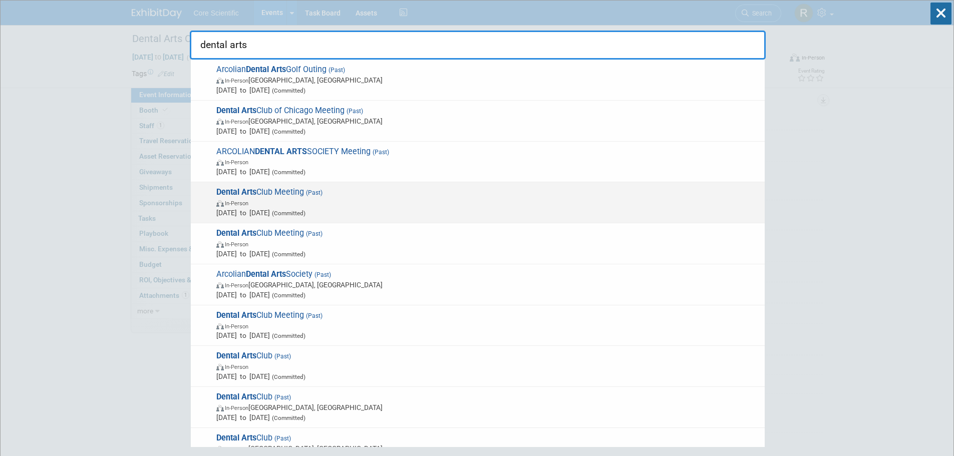
type input "dental arts"
click at [297, 199] on span "In-Person" at bounding box center [487, 203] width 543 height 10
